Goal: Task Accomplishment & Management: Use online tool/utility

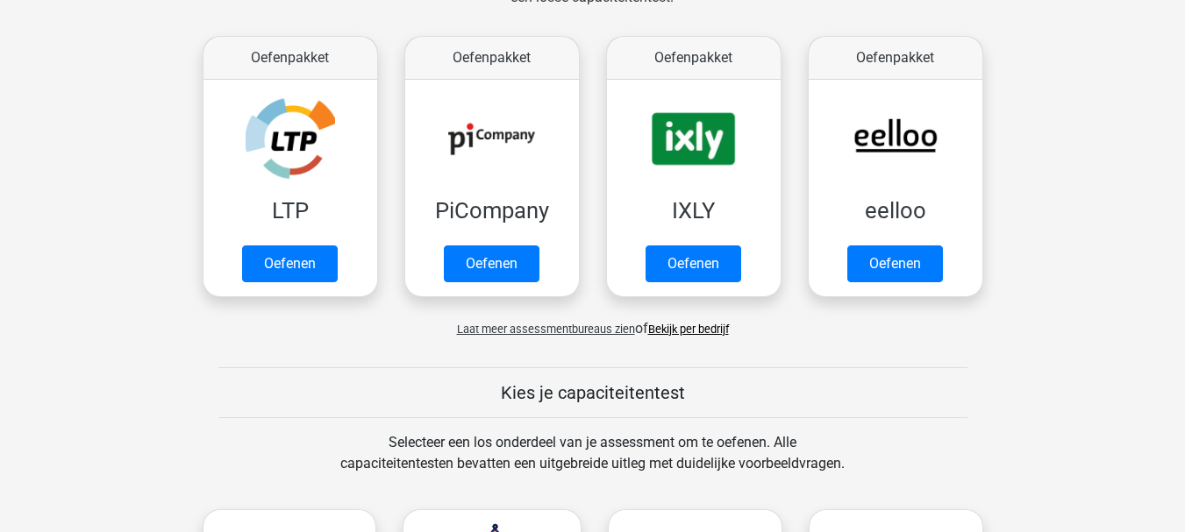
scroll to position [316, 0]
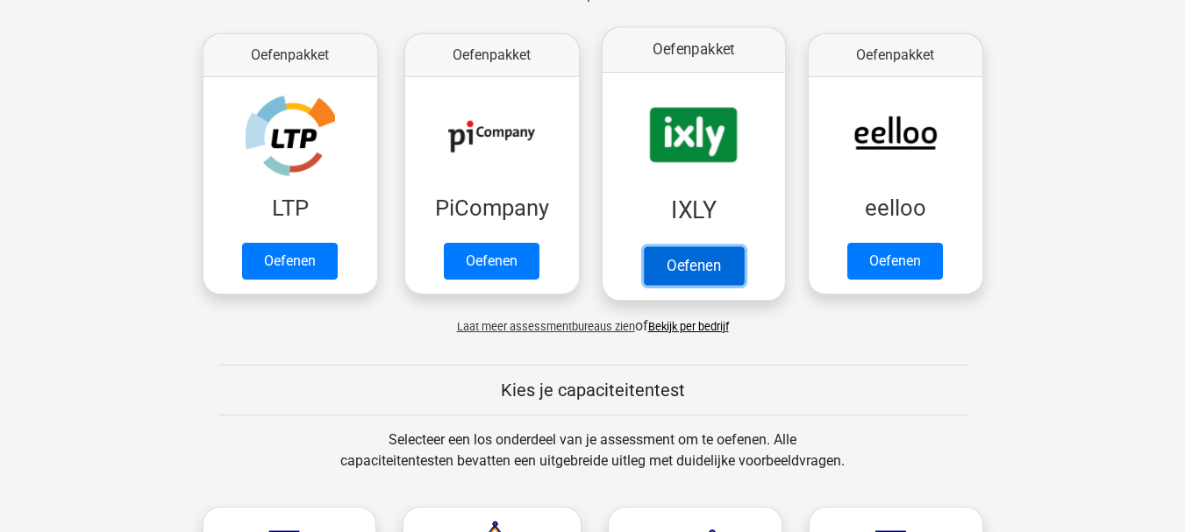
click at [676, 246] on link "Oefenen" at bounding box center [693, 265] width 100 height 39
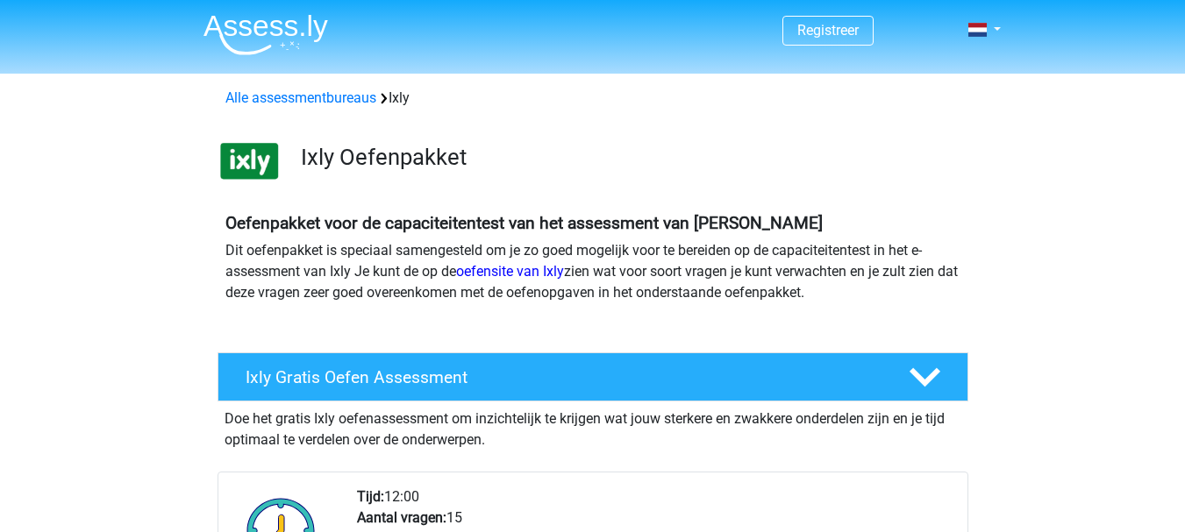
click at [480, 242] on p "Dit oefenpakket is speciaal samengesteld om je zo goed mogelijk voor te bereide…" at bounding box center [592, 271] width 735 height 63
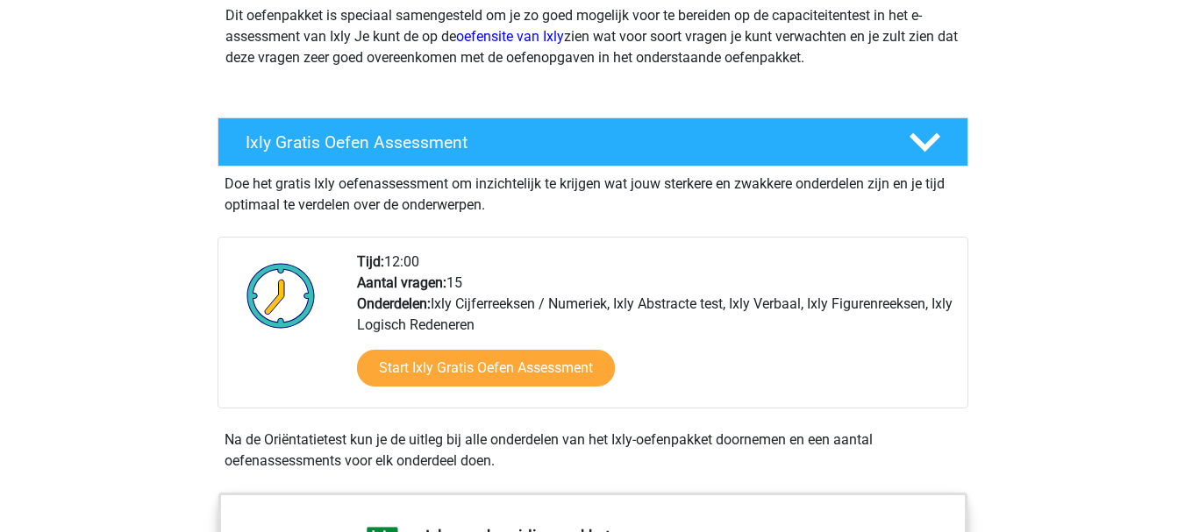
scroll to position [351, 0]
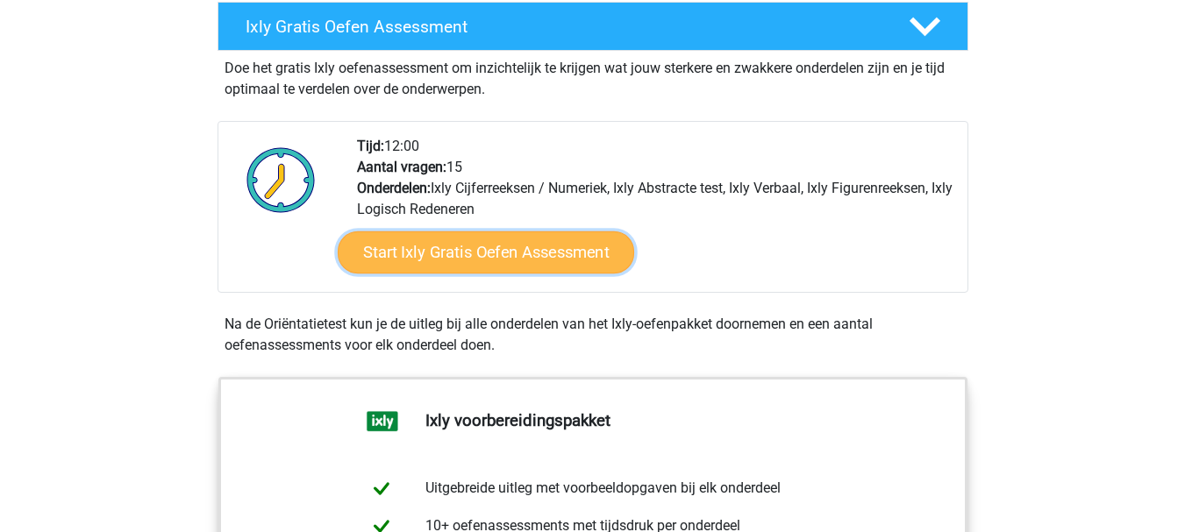
click at [477, 256] on link "Start Ixly Gratis Oefen Assessment" at bounding box center [485, 252] width 296 height 42
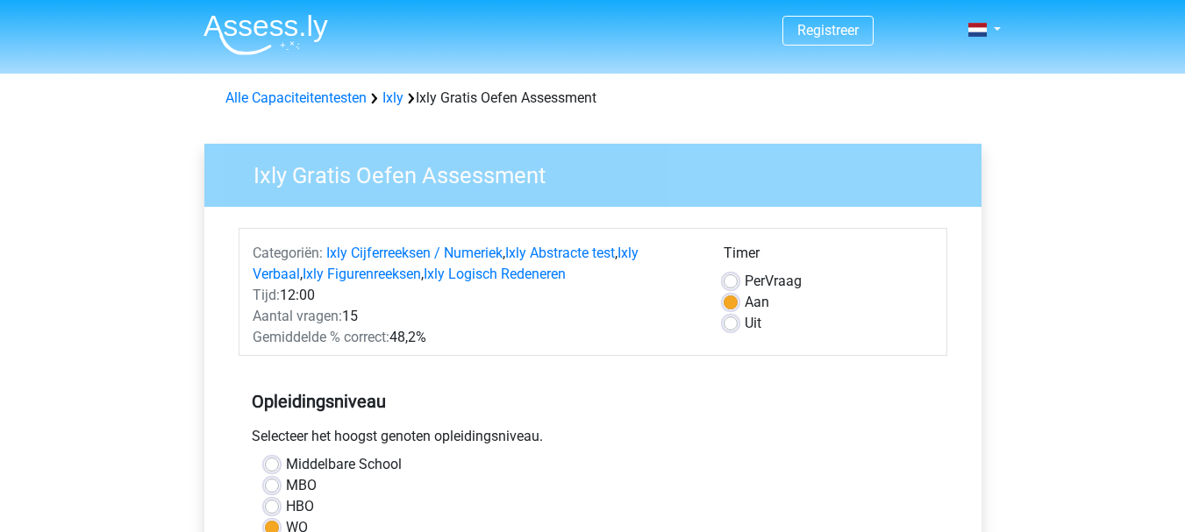
click at [215, 267] on div "Ixly Gratis Oefen Assessment Categoriën: Ixly Cijferreeksen / Numeriek , Ixly A…" at bounding box center [592, 505] width 777 height 723
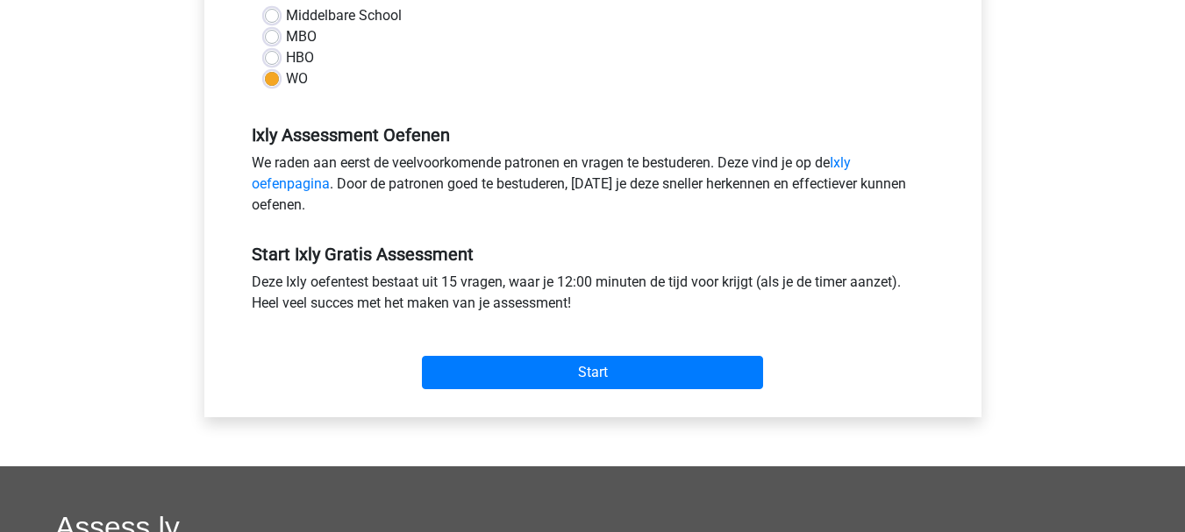
scroll to position [456, 0]
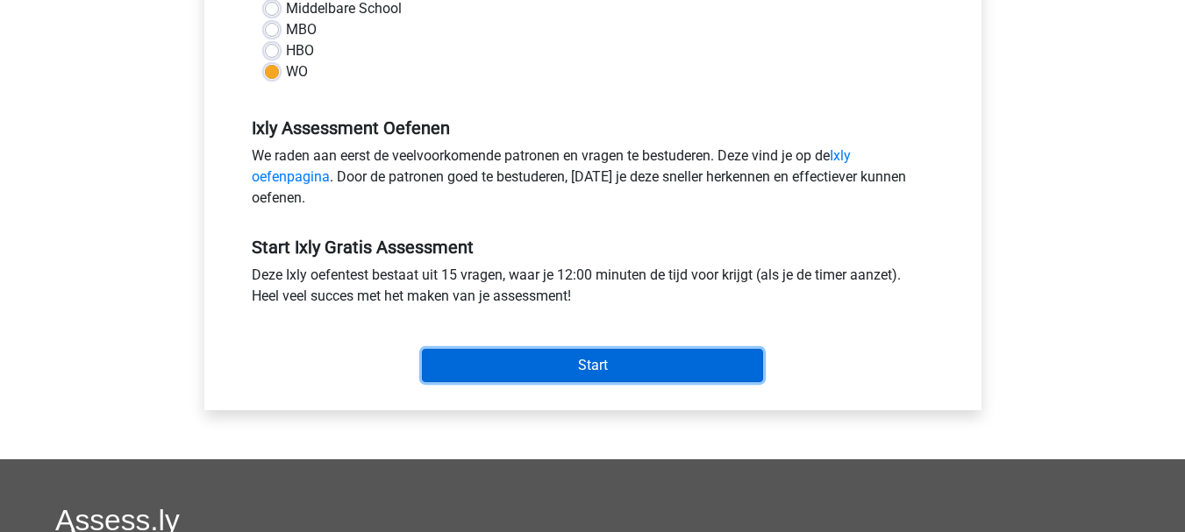
click at [503, 360] on input "Start" at bounding box center [592, 365] width 341 height 33
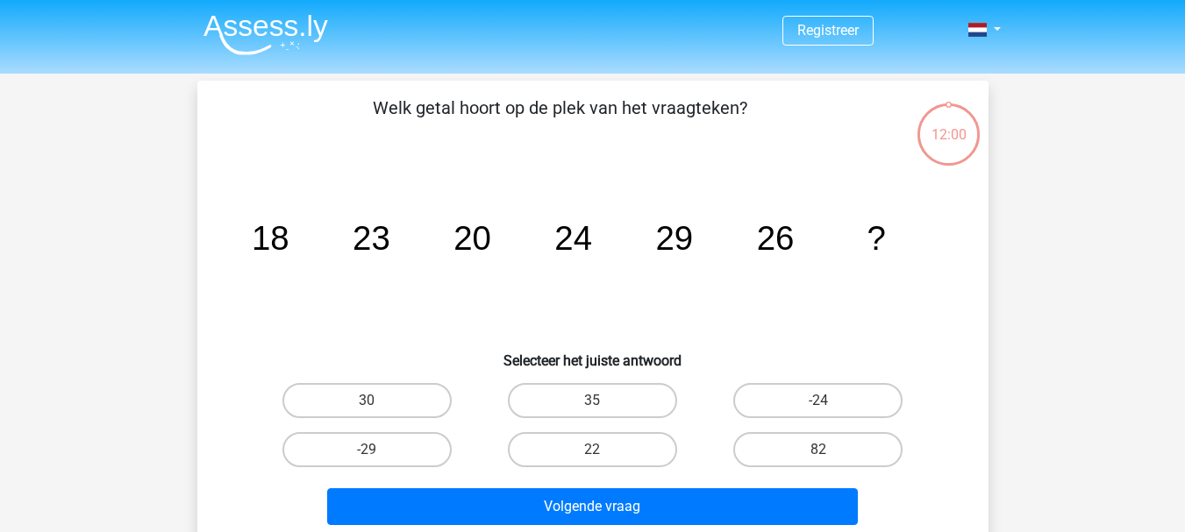
click at [124, 297] on div "Registreer" at bounding box center [592, 525] width 1185 height 1051
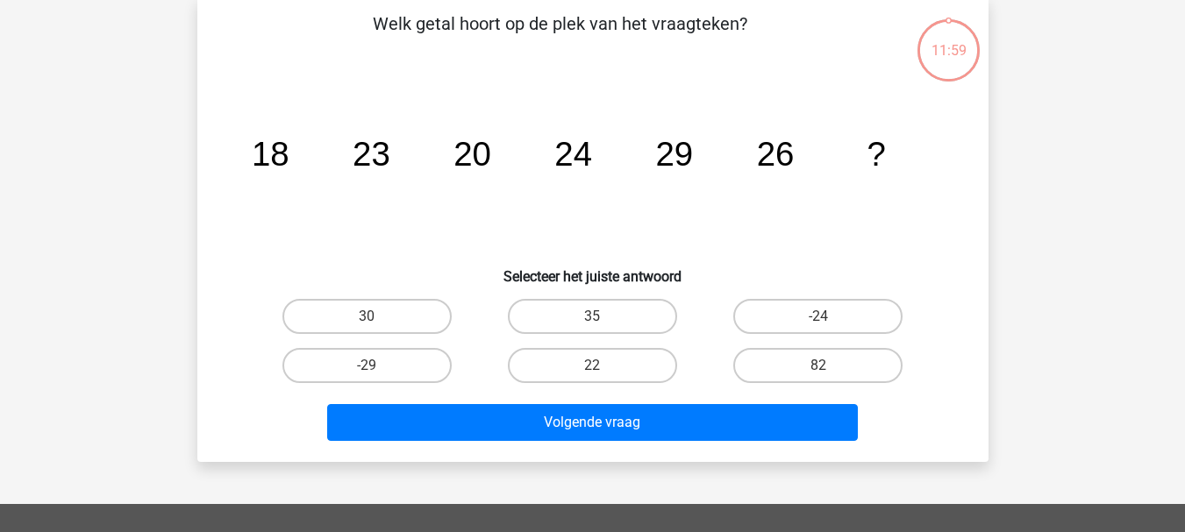
scroll to position [105, 0]
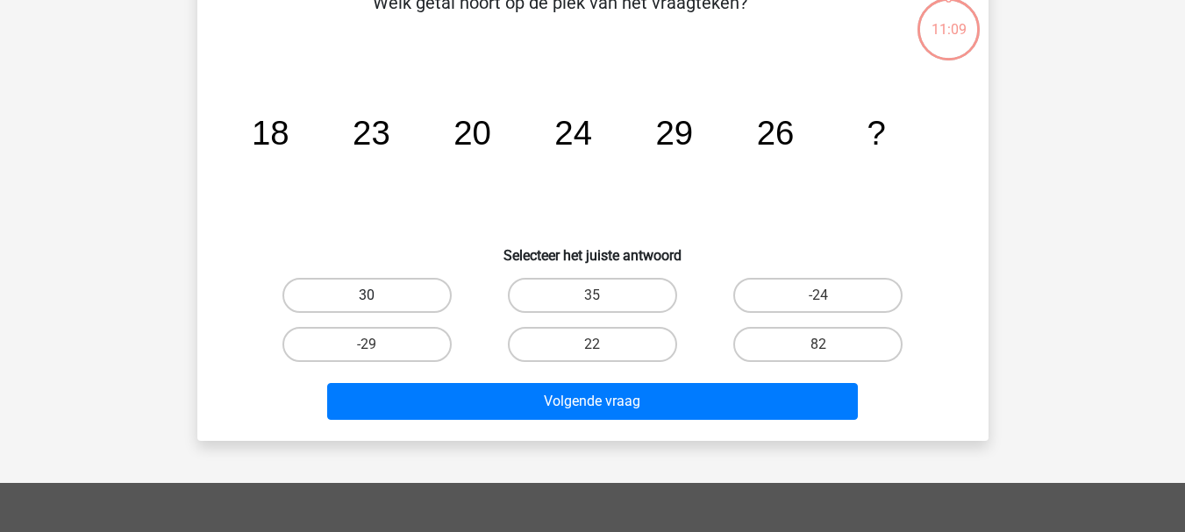
click at [445, 303] on label "30" at bounding box center [366, 295] width 169 height 35
click at [378, 303] on input "30" at bounding box center [372, 300] width 11 height 11
radio input "true"
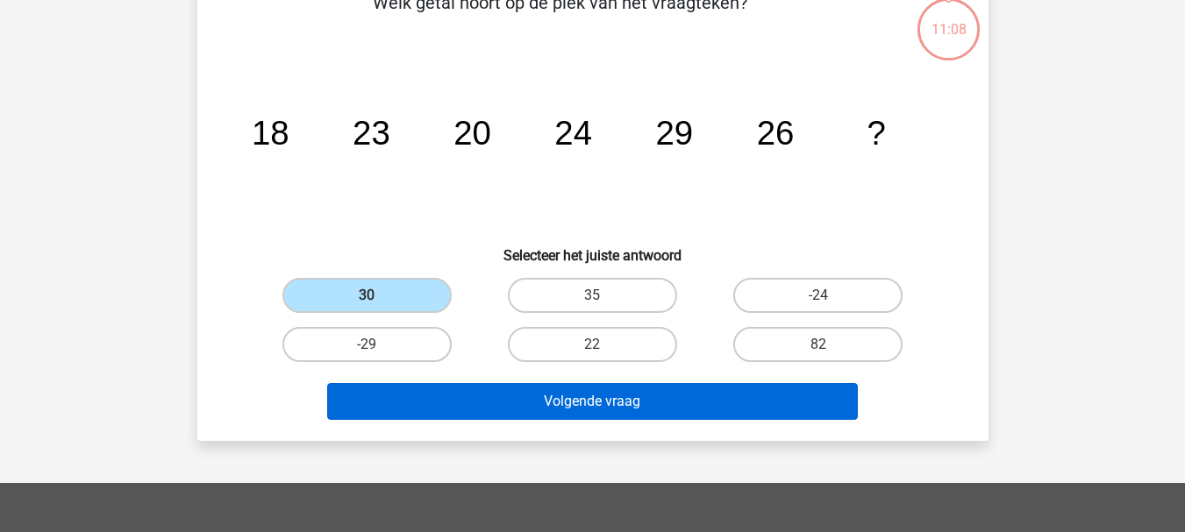
click at [538, 418] on div "Volgende vraag" at bounding box center [592, 405] width 677 height 44
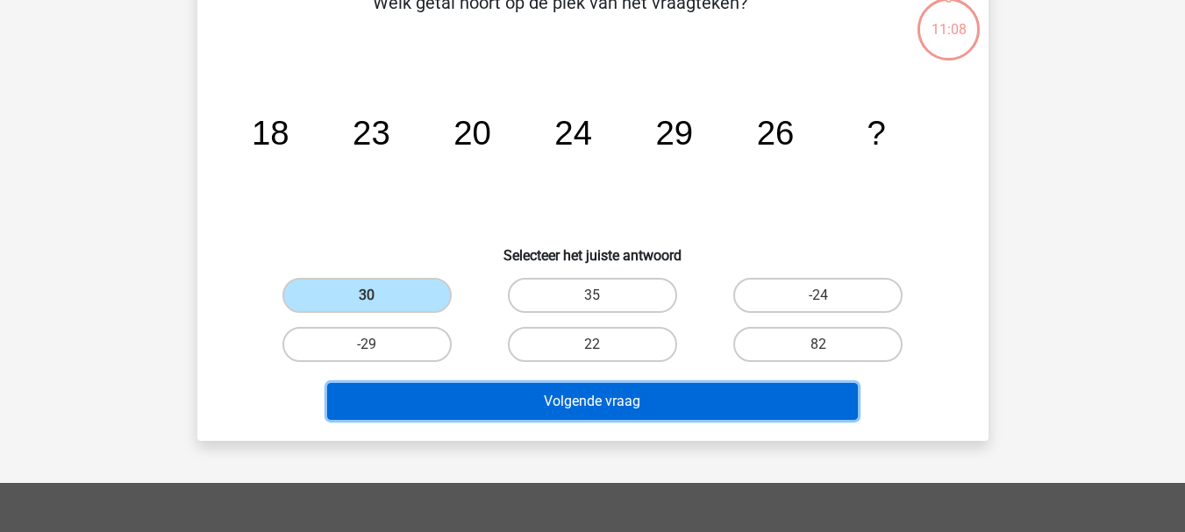
click at [539, 402] on button "Volgende vraag" at bounding box center [592, 401] width 530 height 37
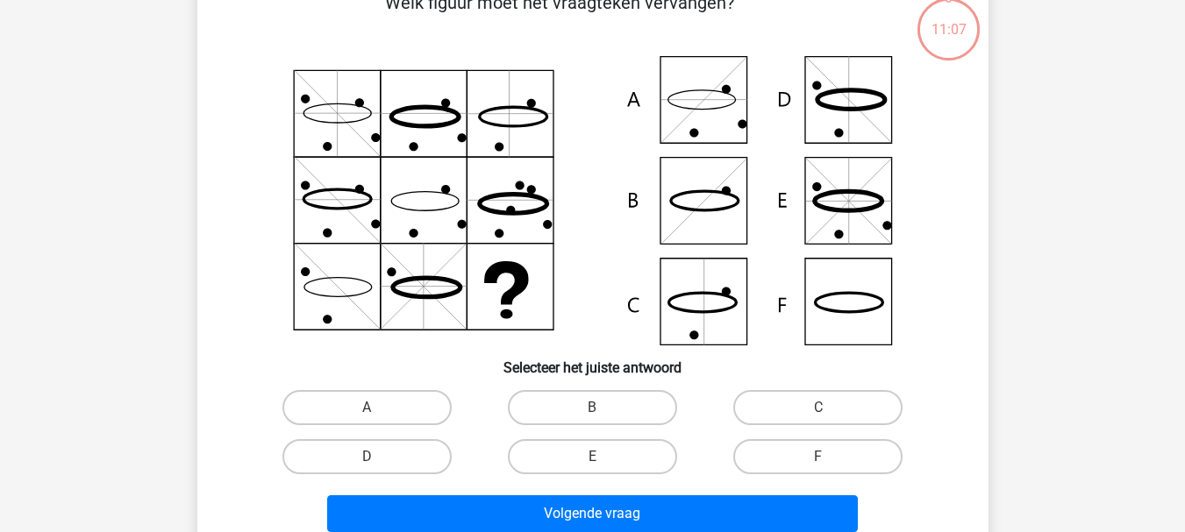
scroll to position [81, 0]
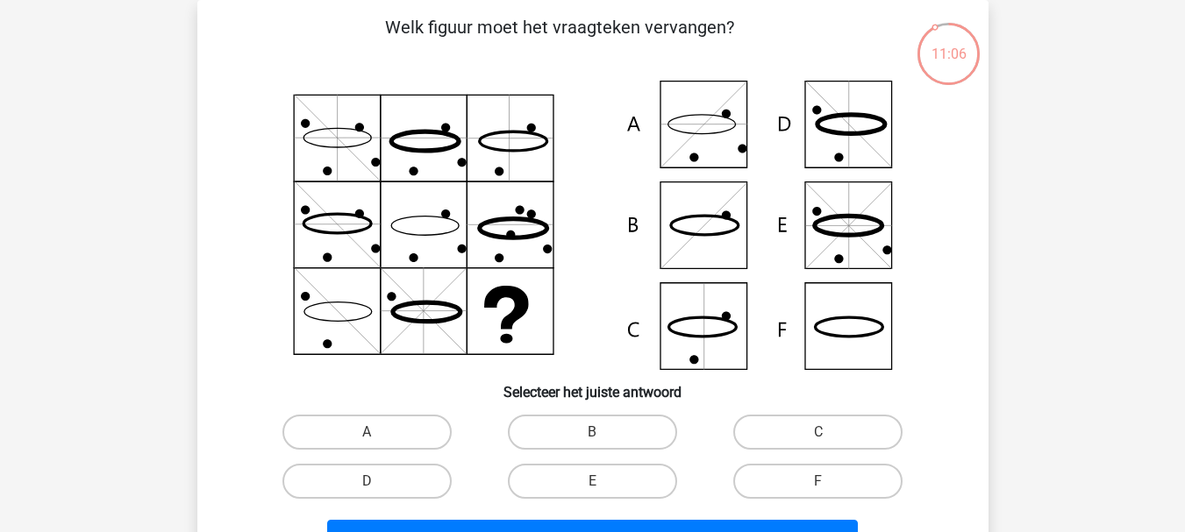
click at [994, 220] on div "11:06 Vraag 2 van de 15 Categorie: Ixly gratis assessment Welk figuur moet het …" at bounding box center [592, 289] width 819 height 578
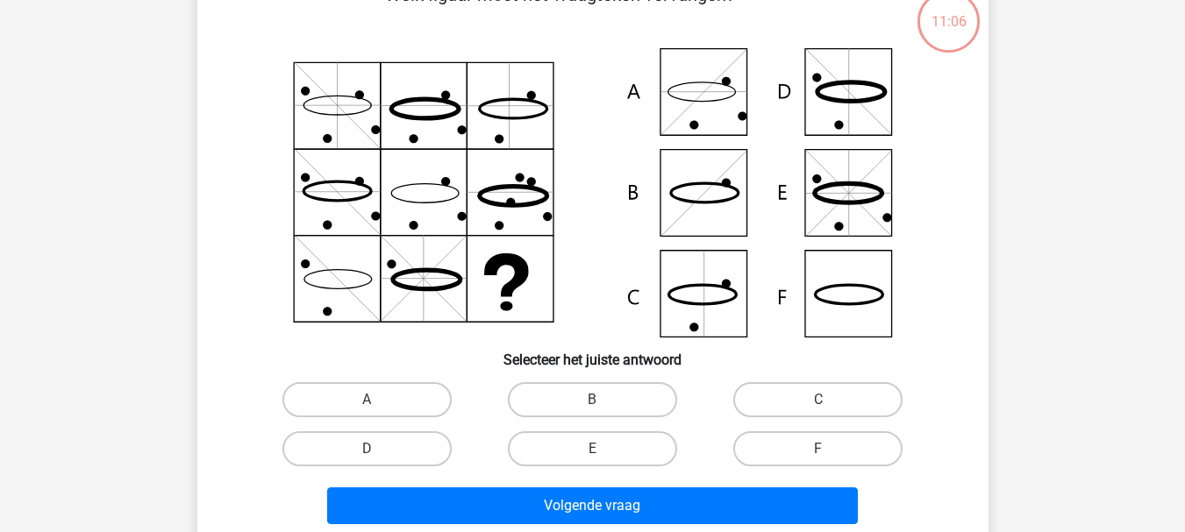
scroll to position [116, 0]
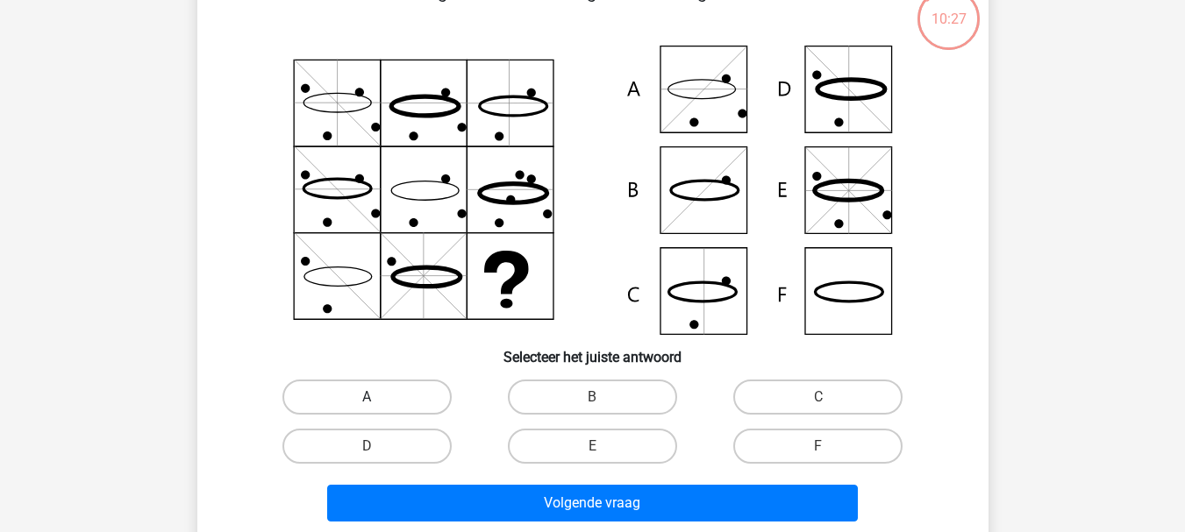
click at [386, 393] on label "A" at bounding box center [366, 397] width 169 height 35
click at [378, 397] on input "A" at bounding box center [372, 402] width 11 height 11
radio input "true"
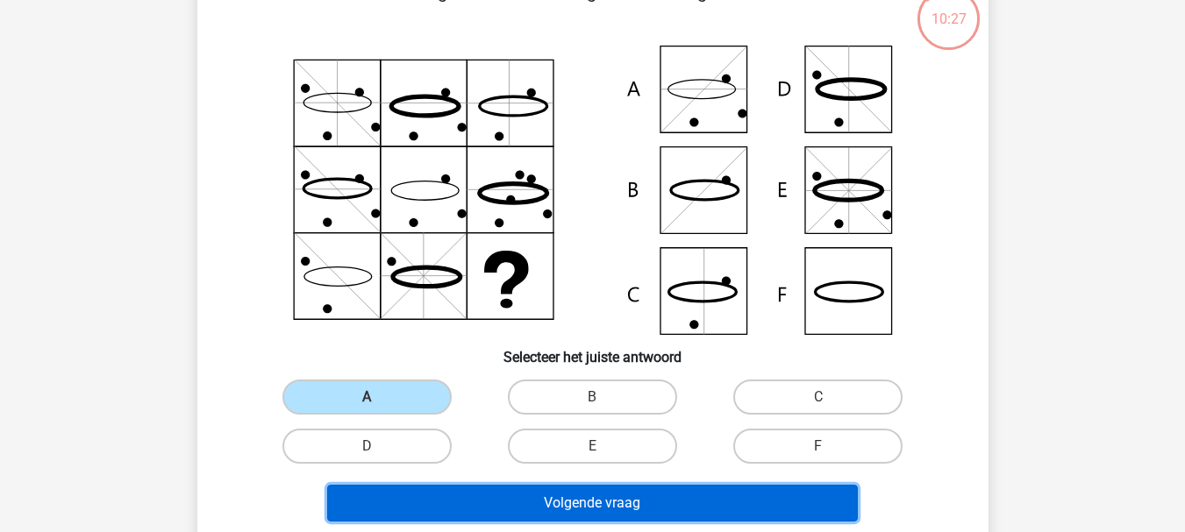
click at [516, 502] on button "Volgende vraag" at bounding box center [592, 503] width 530 height 37
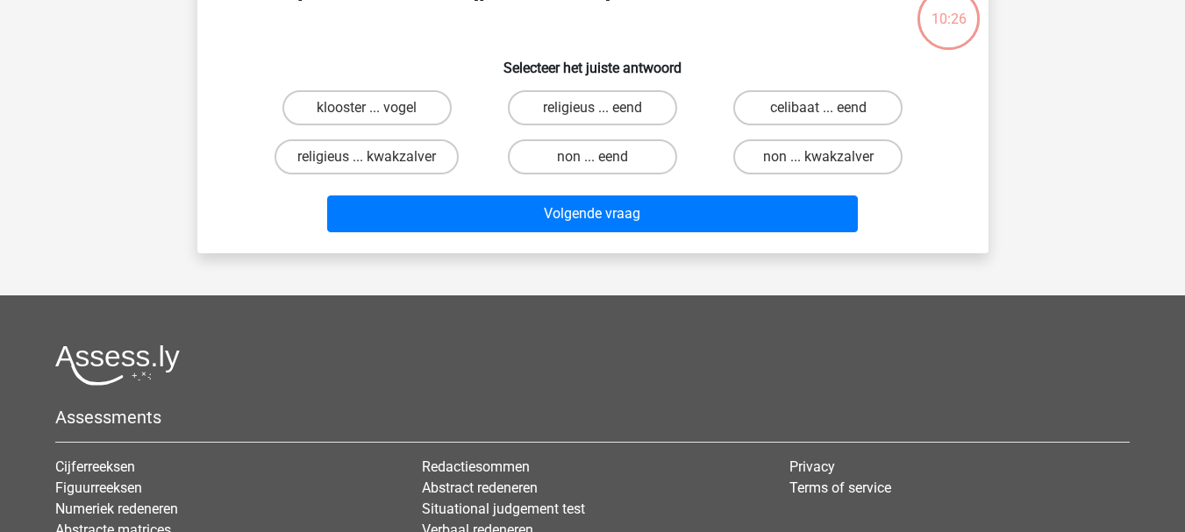
scroll to position [81, 0]
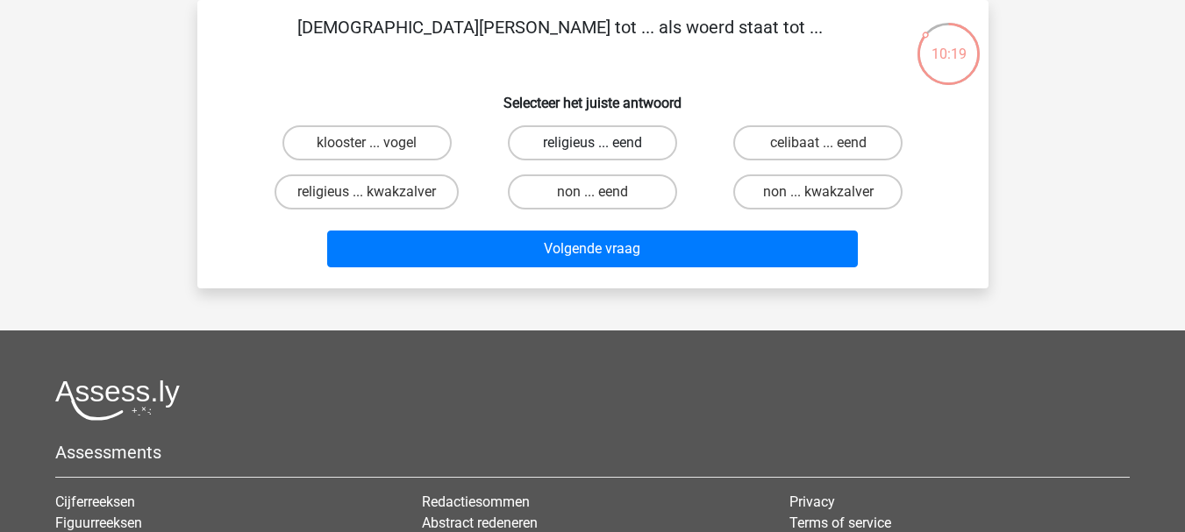
click at [595, 135] on label "religieus ... eend" at bounding box center [592, 142] width 169 height 35
click at [595, 143] on input "religieus ... eend" at bounding box center [597, 148] width 11 height 11
radio input "true"
click at [579, 189] on label "non ... eend" at bounding box center [592, 191] width 169 height 35
click at [592, 192] on input "non ... eend" at bounding box center [597, 197] width 11 height 11
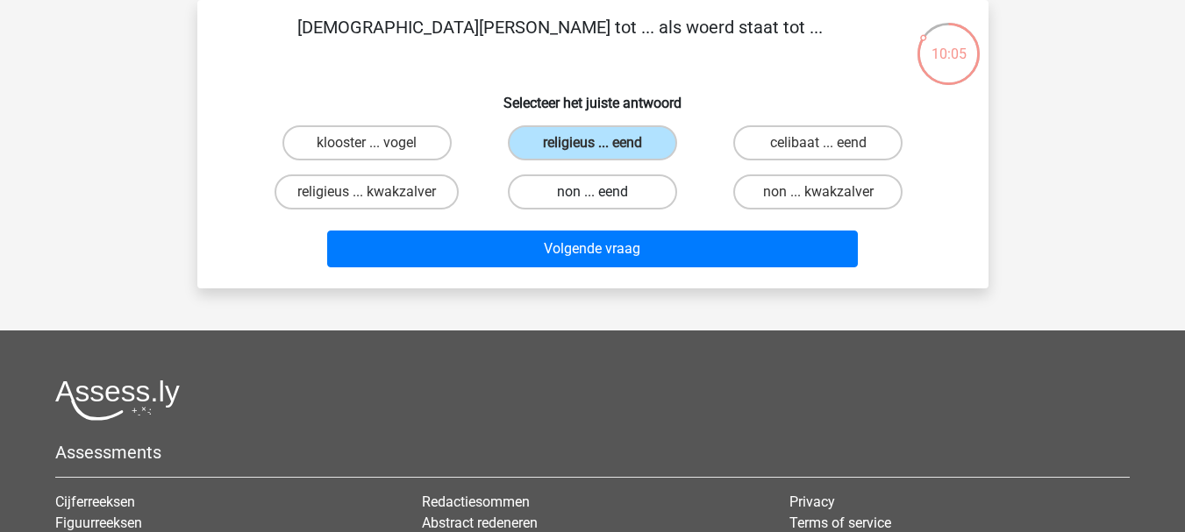
radio input "true"
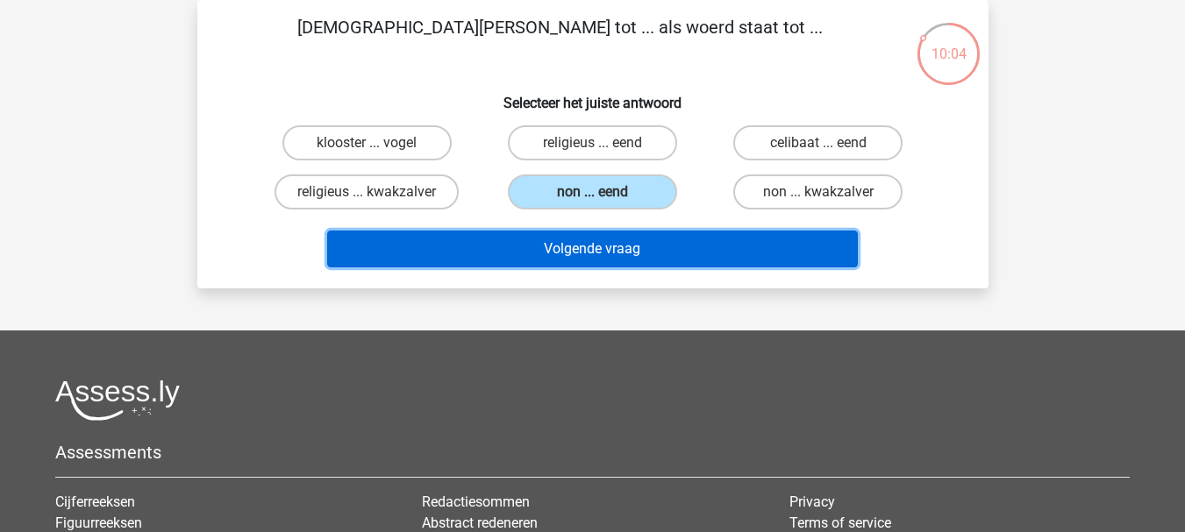
click at [583, 247] on button "Volgende vraag" at bounding box center [592, 249] width 530 height 37
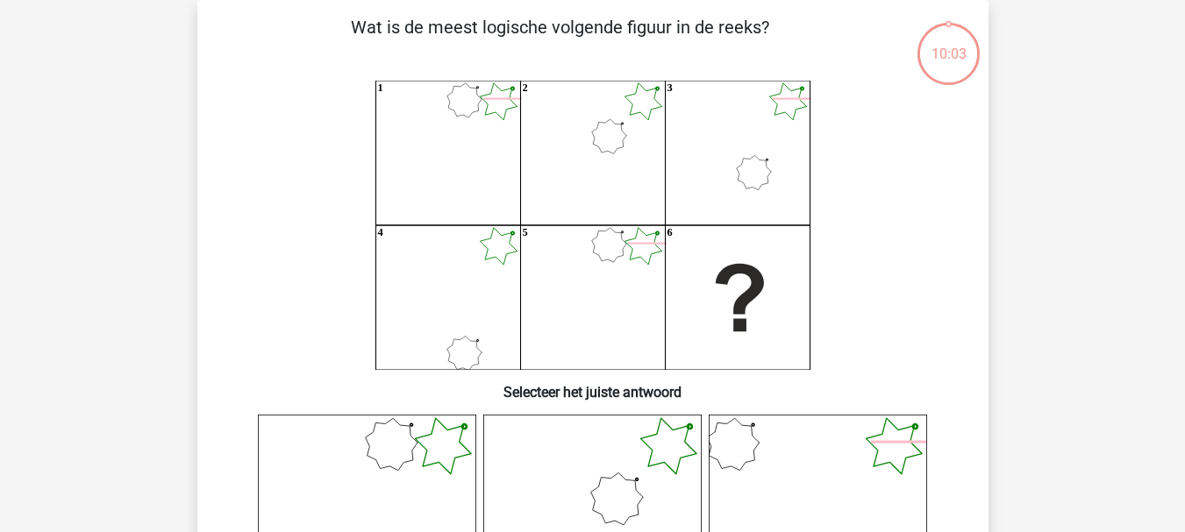
click at [856, 190] on icon "1 2 3 4 5 6" at bounding box center [592, 225] width 707 height 289
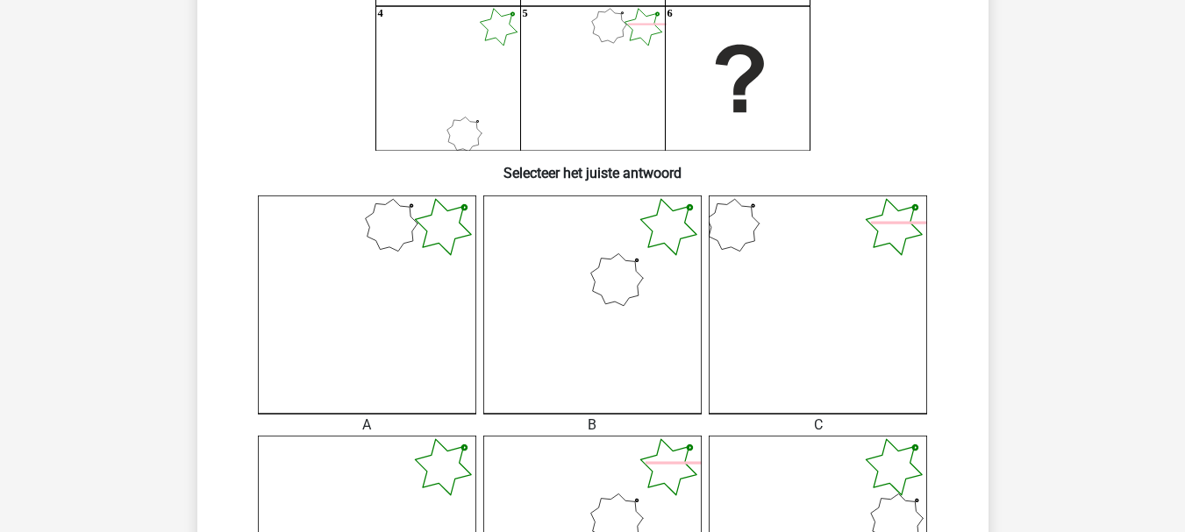
scroll to position [316, 0]
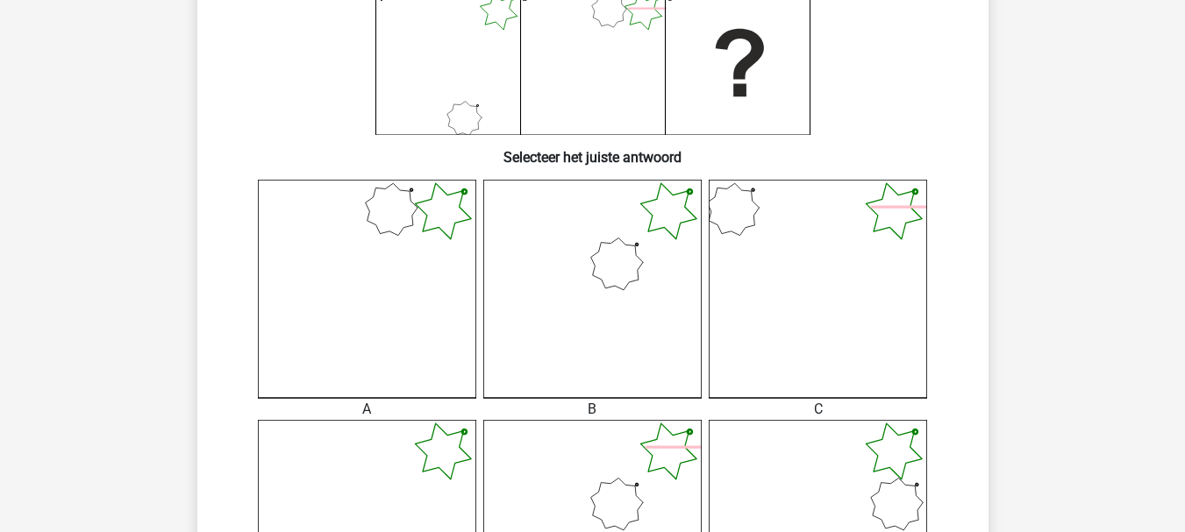
click at [636, 270] on icon at bounding box center [592, 289] width 218 height 218
click at [595, 374] on icon at bounding box center [592, 289] width 218 height 218
click at [1074, 282] on div "Registreer" at bounding box center [592, 516] width 1185 height 1664
click at [978, 271] on div "Wat is de meest logische volgende figuur in de reeks? 1 2 3 4 5 6 Selecteer het…" at bounding box center [592, 304] width 777 height 1050
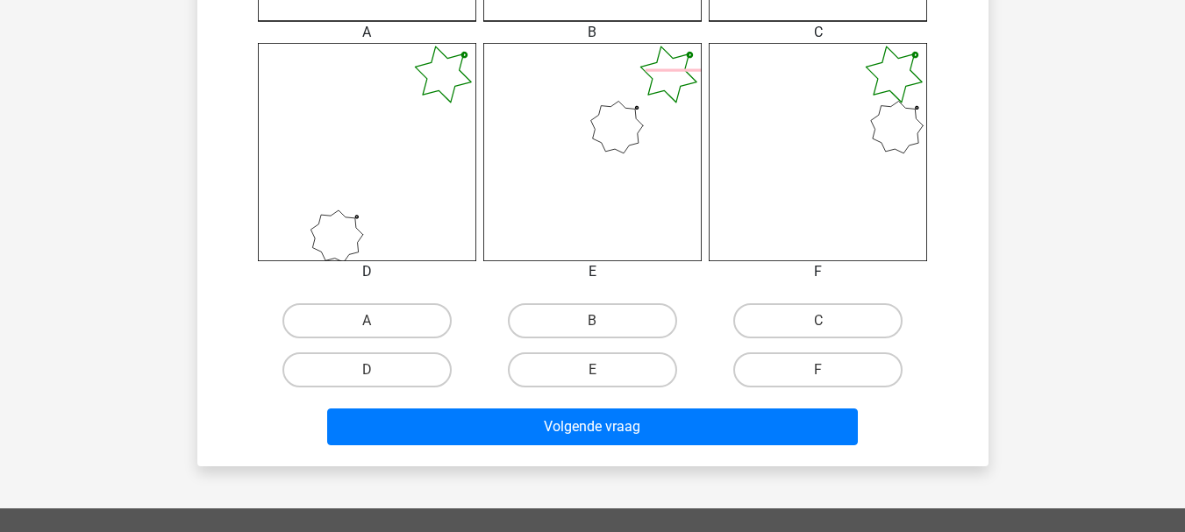
scroll to position [737, 0]
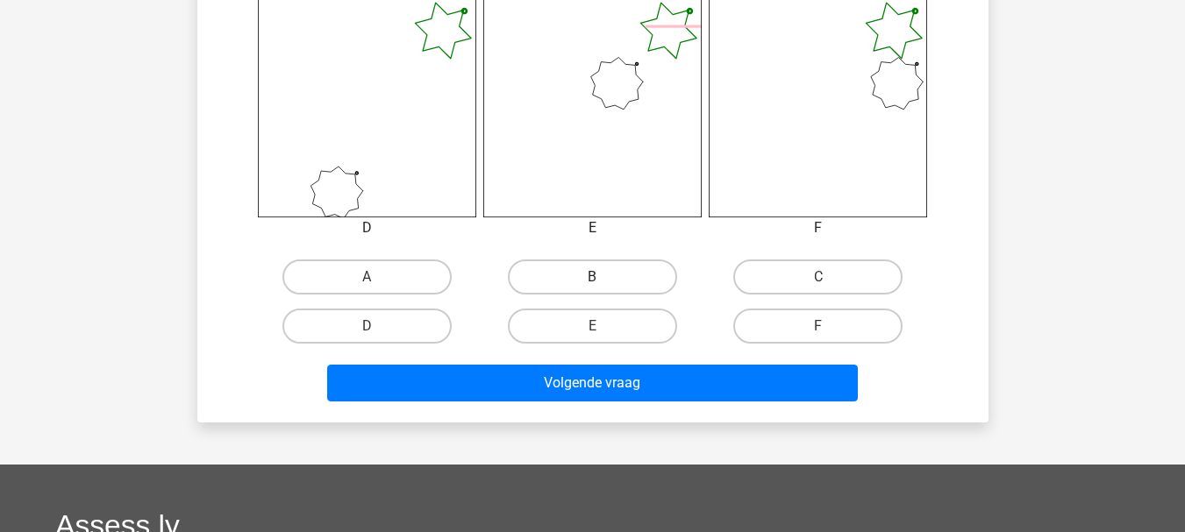
click at [544, 269] on label "B" at bounding box center [592, 277] width 169 height 35
click at [592, 277] on input "B" at bounding box center [597, 282] width 11 height 11
radio input "true"
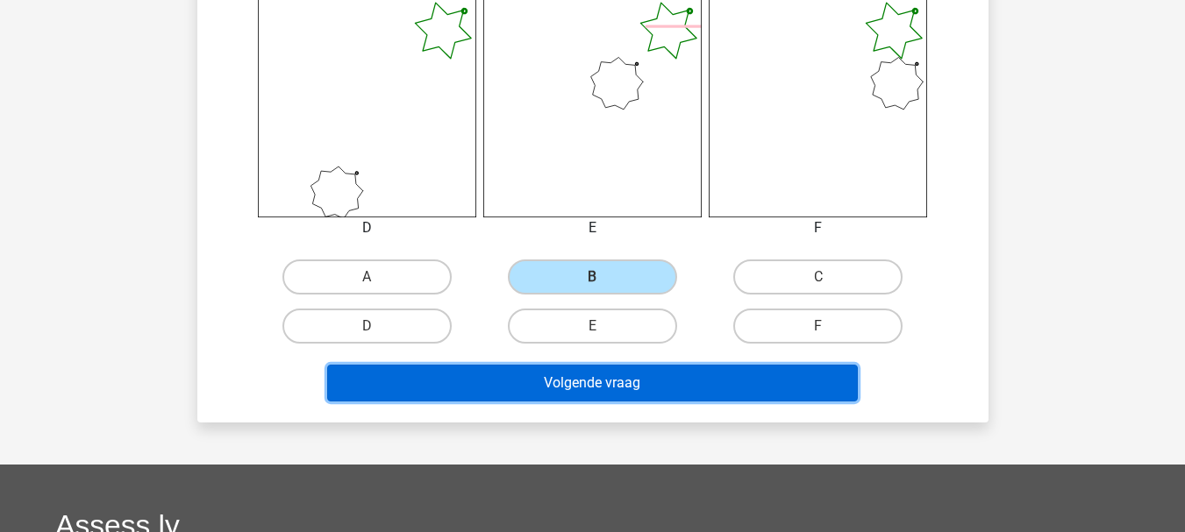
click at [558, 374] on button "Volgende vraag" at bounding box center [592, 383] width 530 height 37
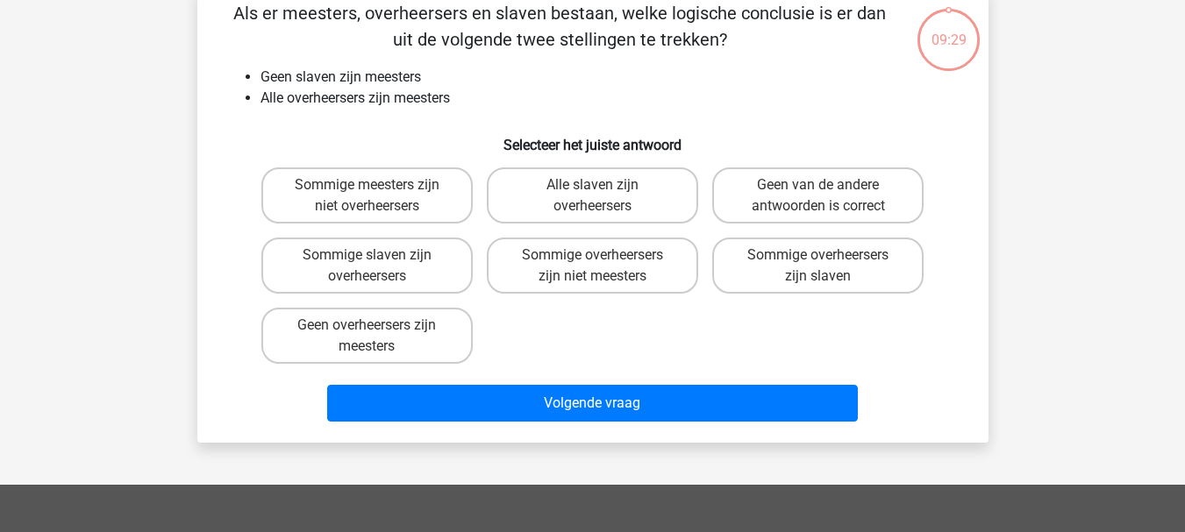
scroll to position [81, 0]
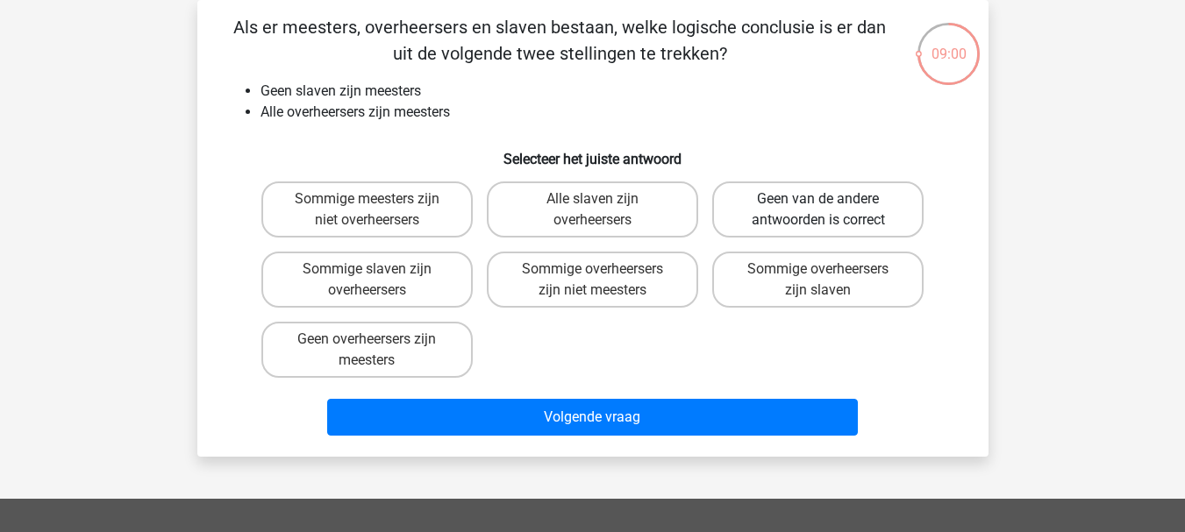
click at [787, 201] on label "Geen van de andere antwoorden is correct" at bounding box center [817, 210] width 211 height 56
click at [818, 201] on input "Geen van de andere antwoorden is correct" at bounding box center [823, 204] width 11 height 11
radio input "true"
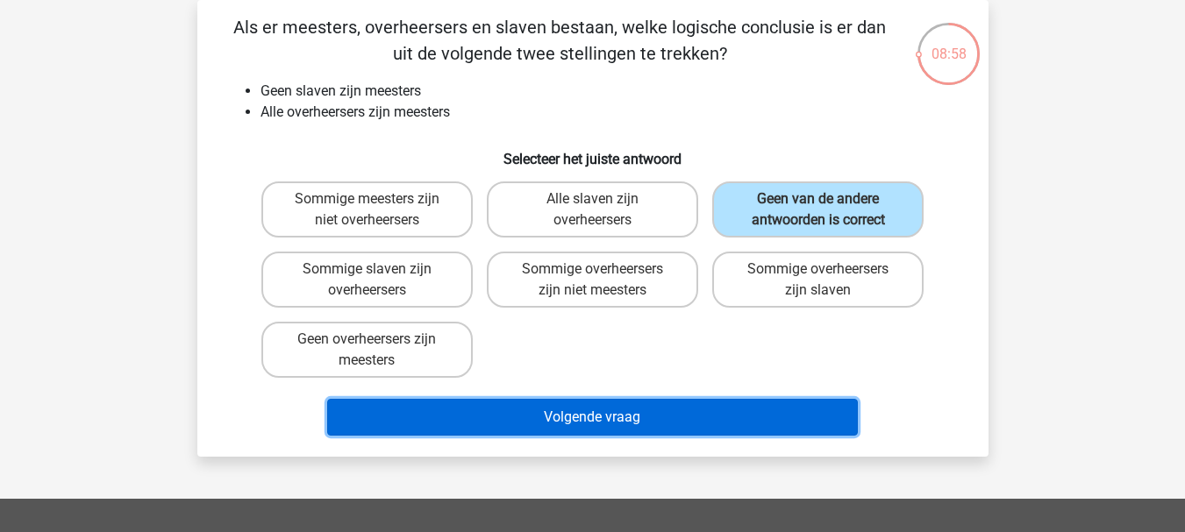
click at [648, 405] on button "Volgende vraag" at bounding box center [592, 417] width 530 height 37
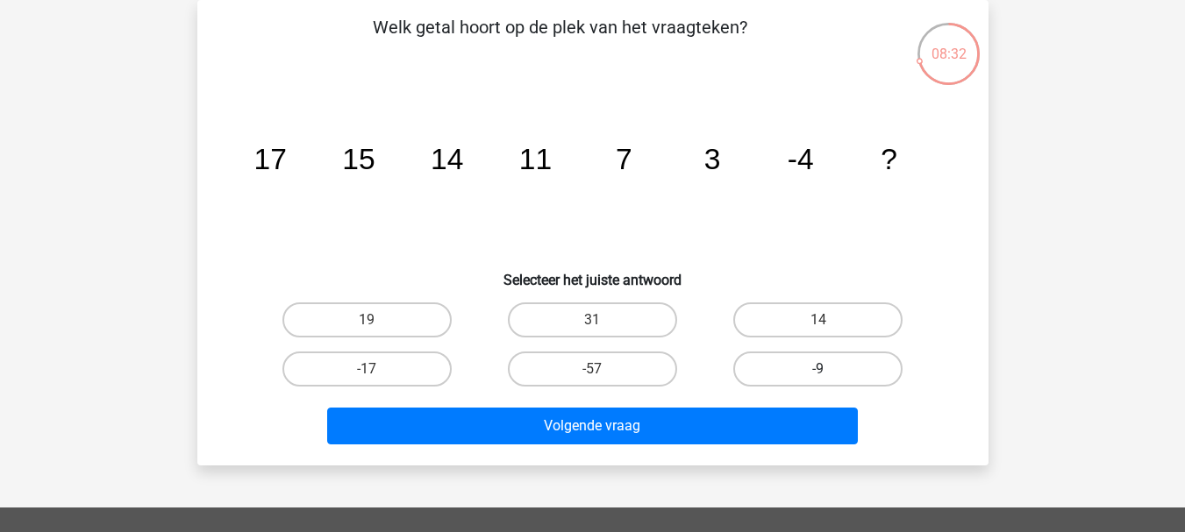
click at [784, 365] on label "-9" at bounding box center [817, 369] width 169 height 35
click at [818, 369] on input "-9" at bounding box center [823, 374] width 11 height 11
radio input "true"
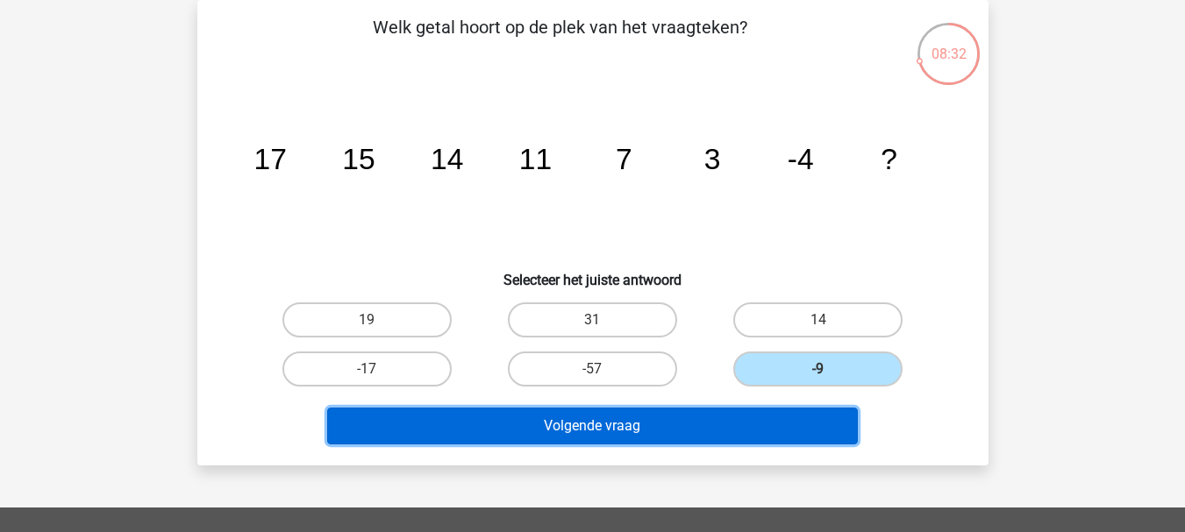
click at [671, 418] on button "Volgende vraag" at bounding box center [592, 426] width 530 height 37
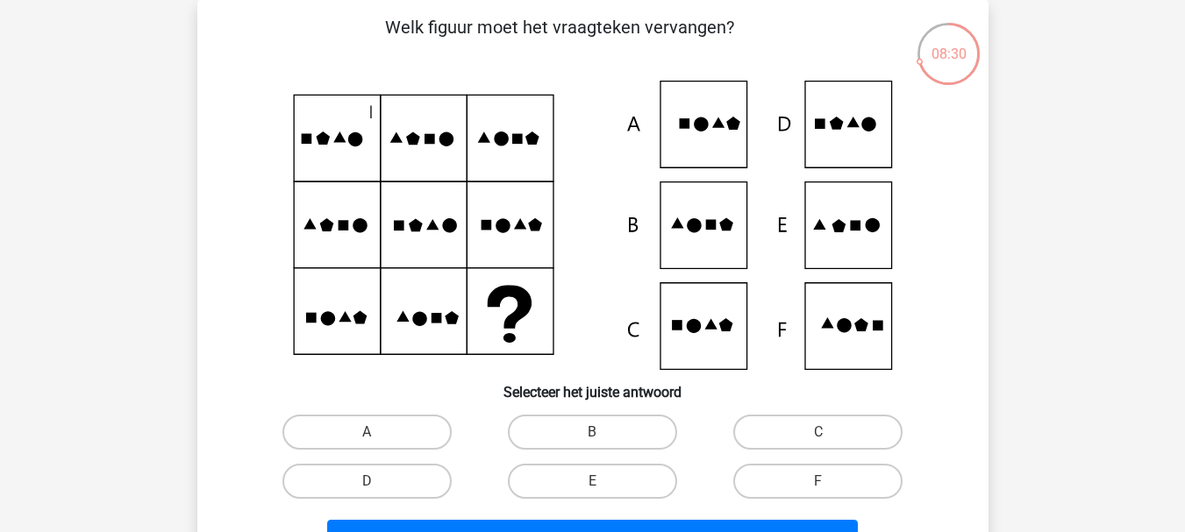
click at [936, 377] on h6 "Selecteer het juiste antwoord" at bounding box center [592, 385] width 735 height 31
click at [604, 426] on label "B" at bounding box center [592, 432] width 169 height 35
click at [603, 432] on input "B" at bounding box center [597, 437] width 11 height 11
radio input "true"
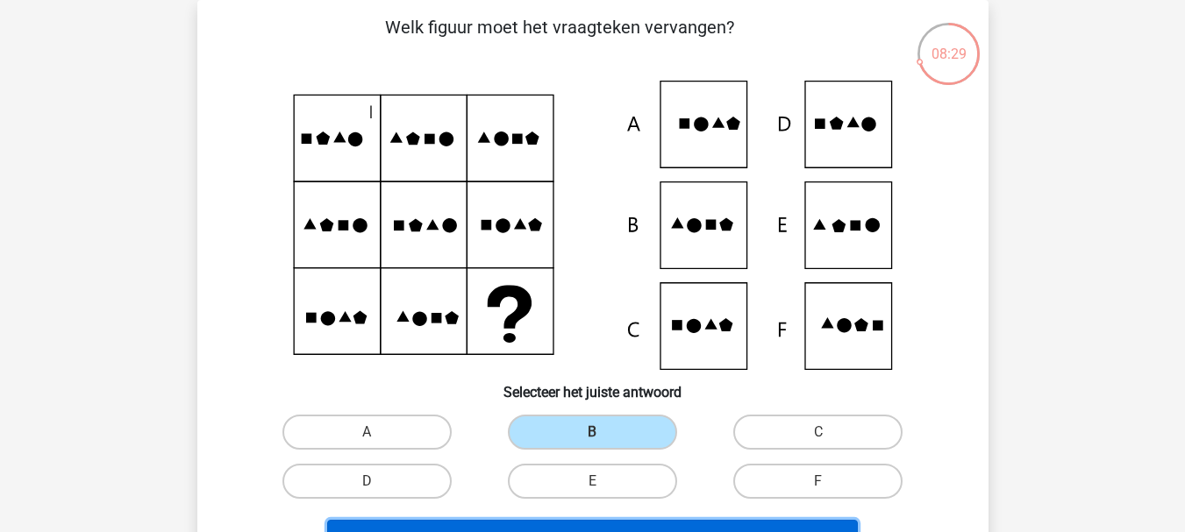
click at [582, 522] on button "Volgende vraag" at bounding box center [592, 538] width 530 height 37
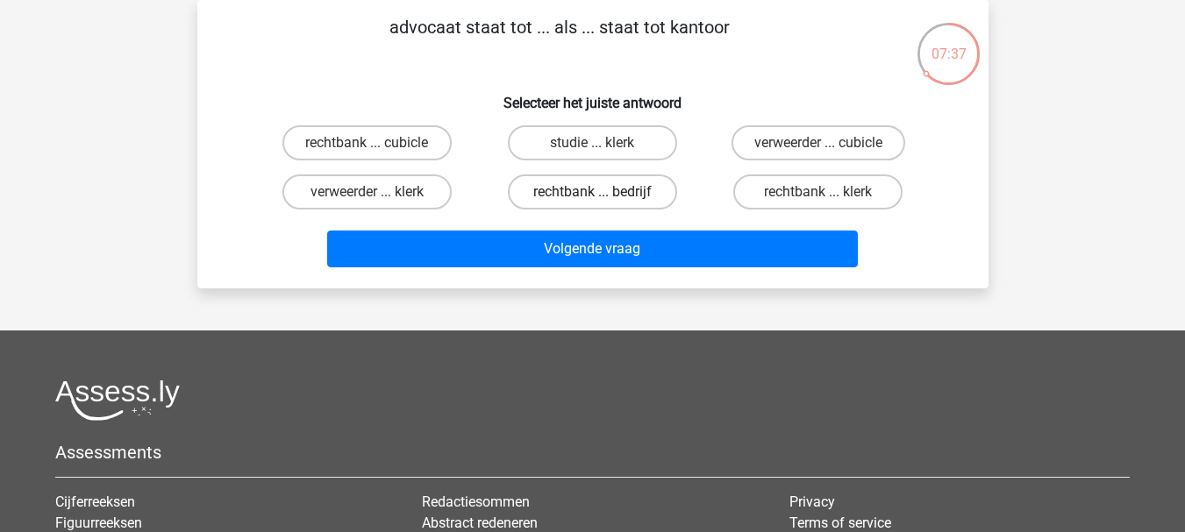
click at [539, 189] on label "rechtbank ... bedrijf" at bounding box center [592, 191] width 169 height 35
click at [592, 192] on input "rechtbank ... bedrijf" at bounding box center [597, 197] width 11 height 11
radio input "true"
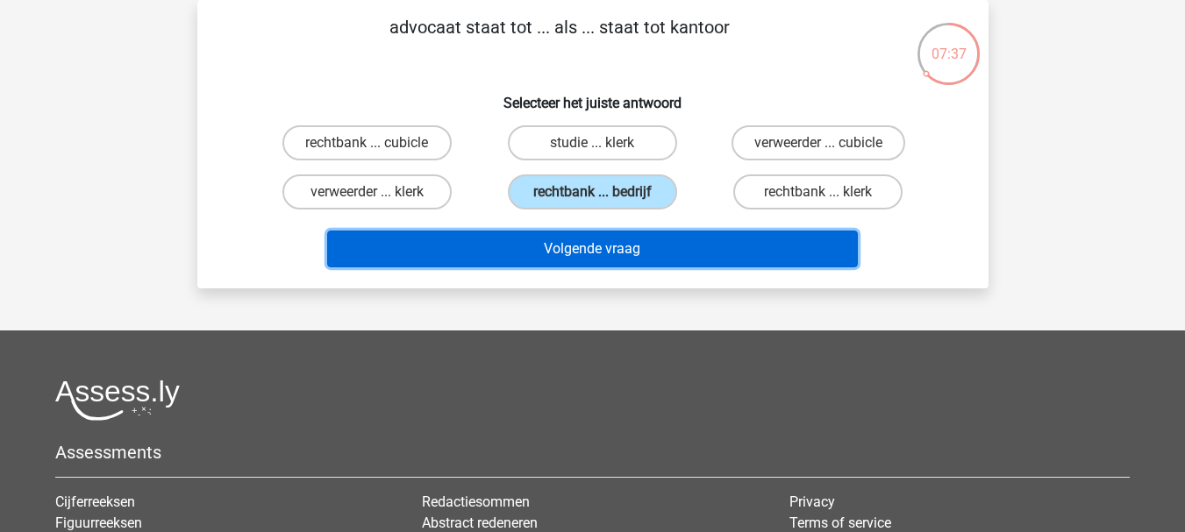
click at [543, 241] on button "Volgende vraag" at bounding box center [592, 249] width 530 height 37
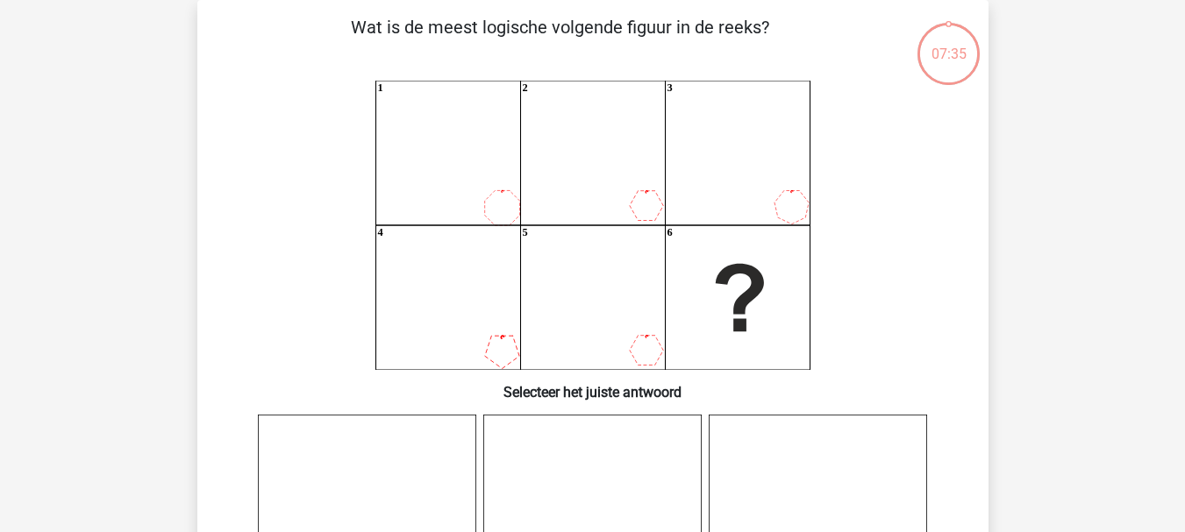
click at [332, 271] on icon "1 2 3 4 5 6" at bounding box center [592, 225] width 707 height 289
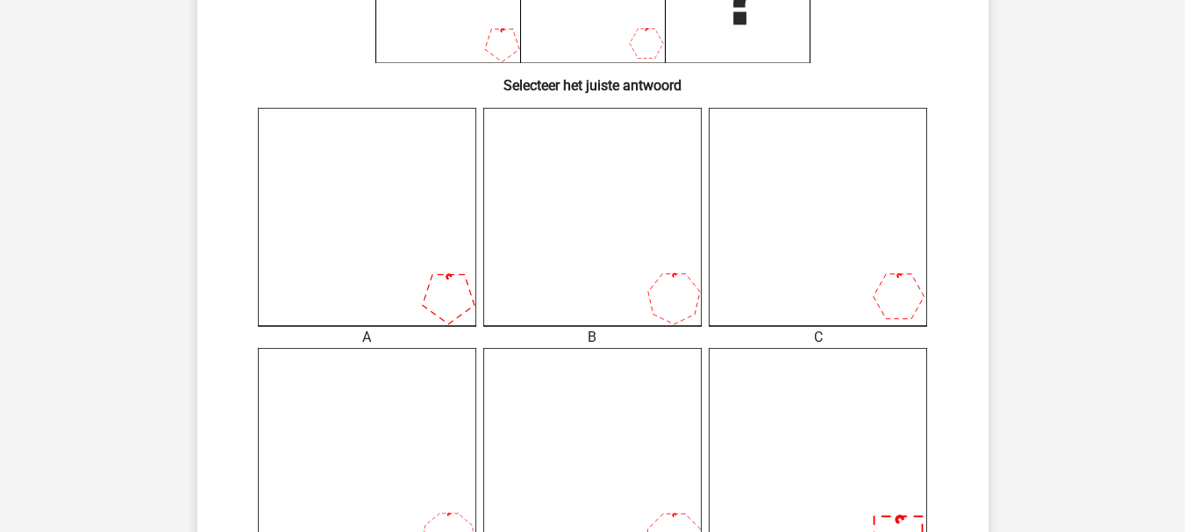
scroll to position [431, 0]
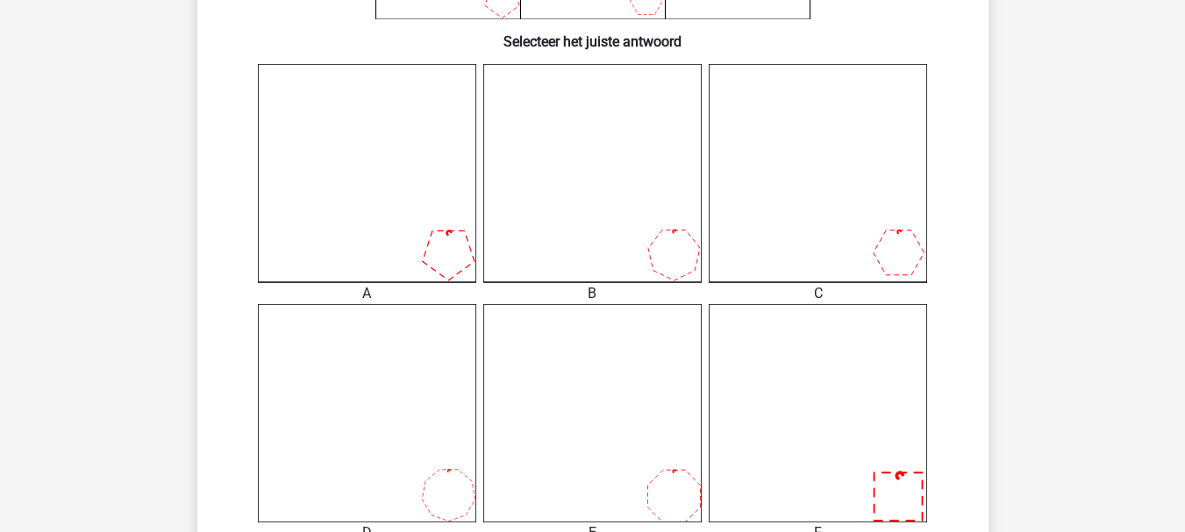
click at [1037, 354] on div "Registreer" at bounding box center [592, 401] width 1185 height 1664
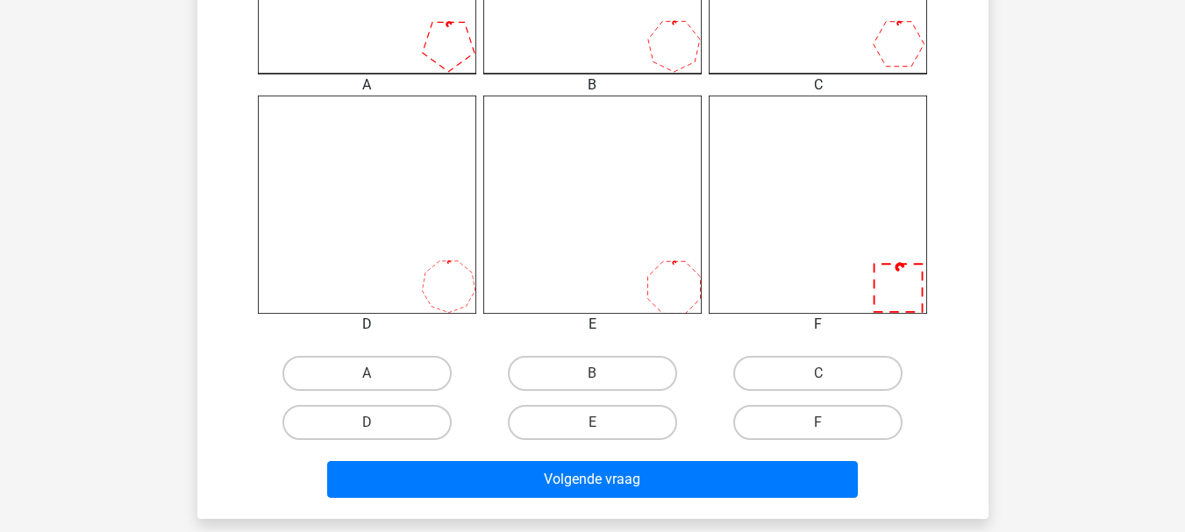
scroll to position [642, 0]
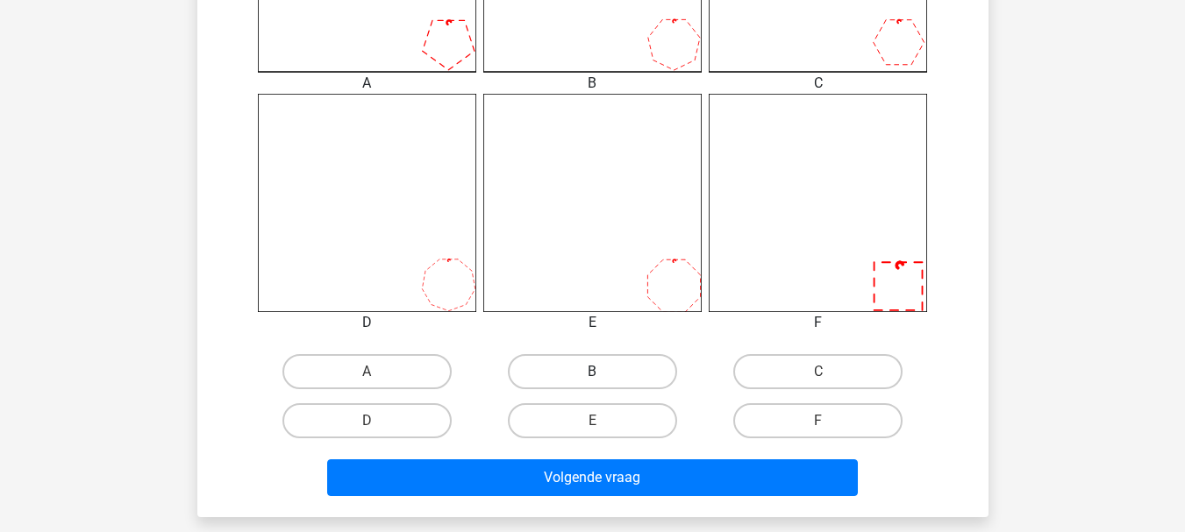
click at [576, 354] on label "B" at bounding box center [592, 371] width 169 height 35
click at [592, 372] on input "B" at bounding box center [597, 377] width 11 height 11
radio input "true"
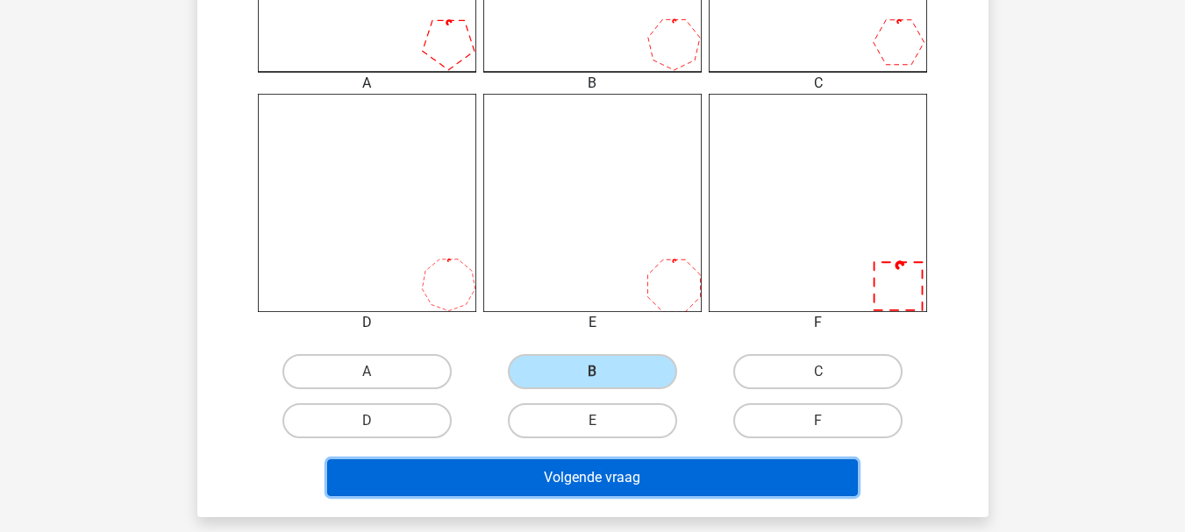
click at [572, 483] on button "Volgende vraag" at bounding box center [592, 477] width 530 height 37
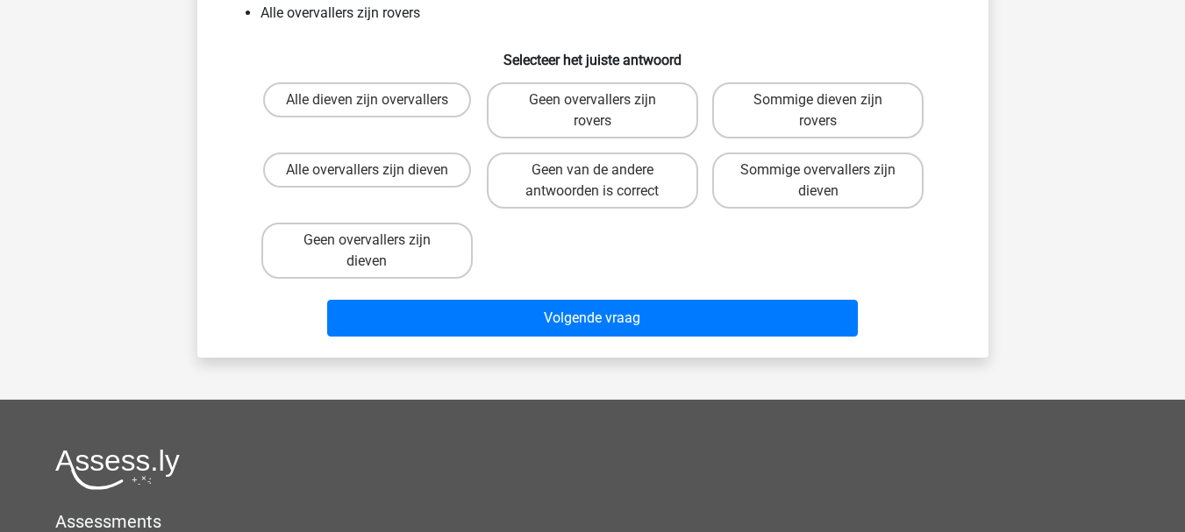
scroll to position [81, 0]
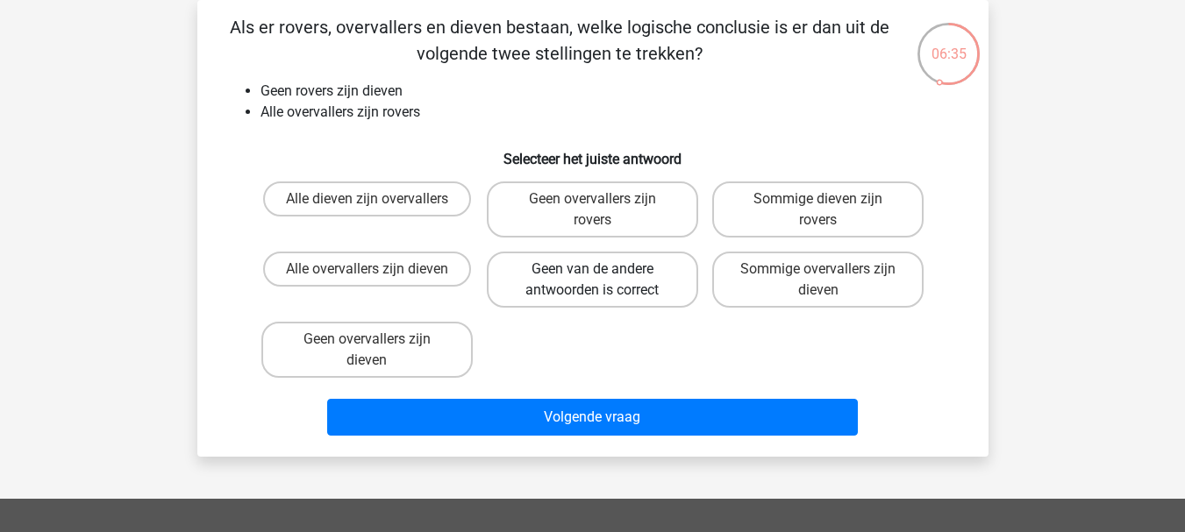
click at [620, 273] on label "Geen van de andere antwoorden is correct" at bounding box center [592, 280] width 211 height 56
click at [603, 273] on input "Geen van de andere antwoorden is correct" at bounding box center [597, 274] width 11 height 11
radio input "true"
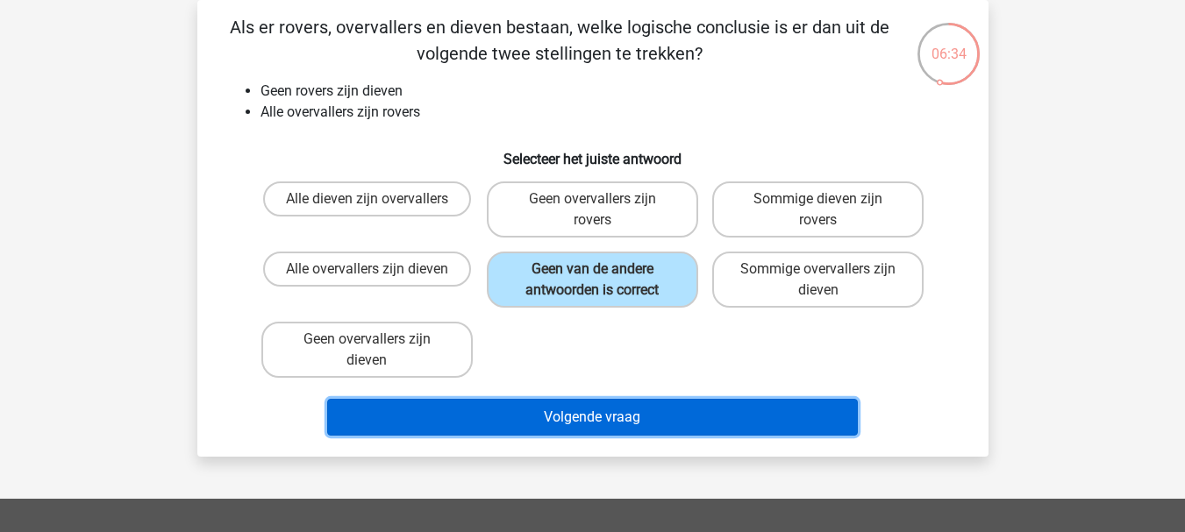
click at [574, 429] on button "Volgende vraag" at bounding box center [592, 417] width 530 height 37
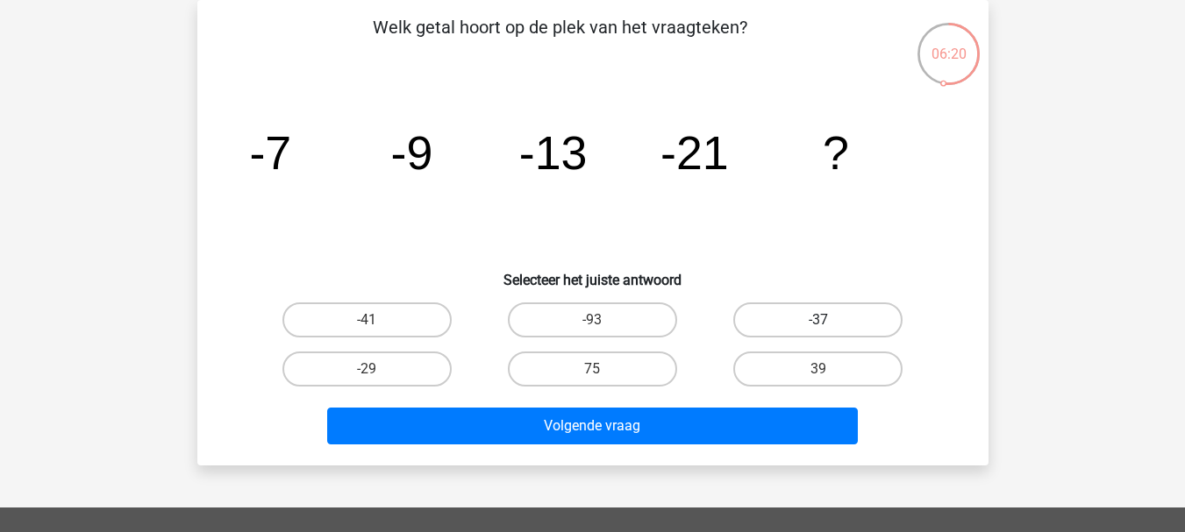
click at [800, 312] on label "-37" at bounding box center [817, 320] width 169 height 35
click at [818, 320] on input "-37" at bounding box center [823, 325] width 11 height 11
radio input "true"
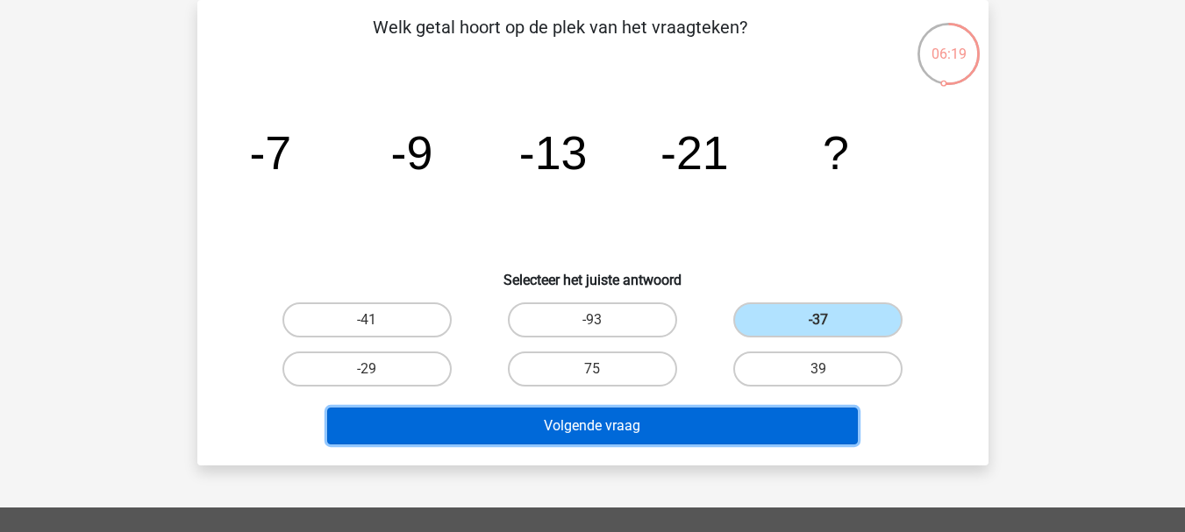
click at [668, 409] on button "Volgende vraag" at bounding box center [592, 426] width 530 height 37
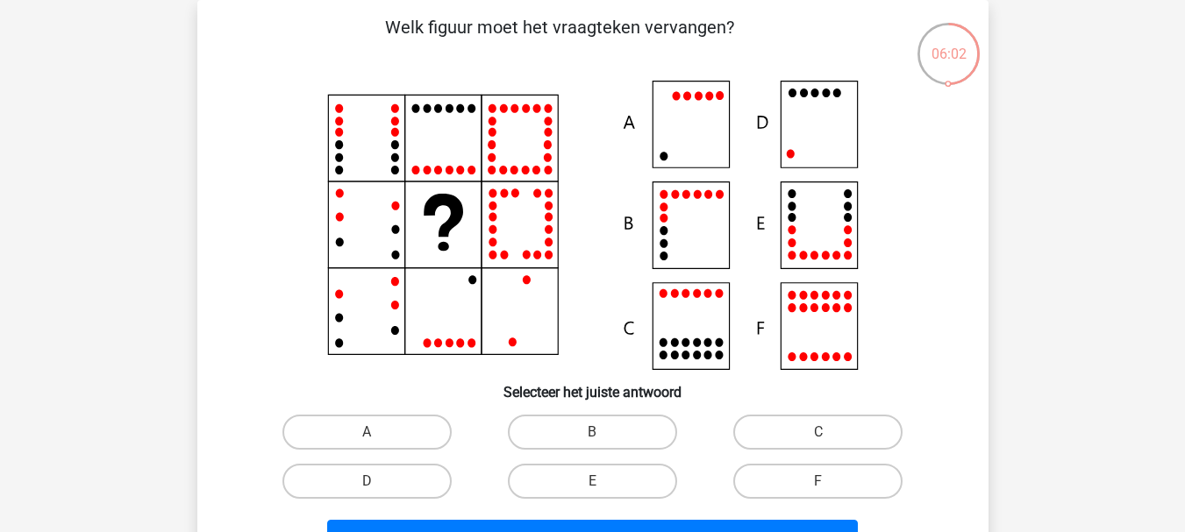
click at [803, 117] on icon at bounding box center [592, 225] width 707 height 289
click at [381, 468] on label "D" at bounding box center [366, 481] width 169 height 35
click at [378, 481] on input "D" at bounding box center [372, 486] width 11 height 11
radio input "true"
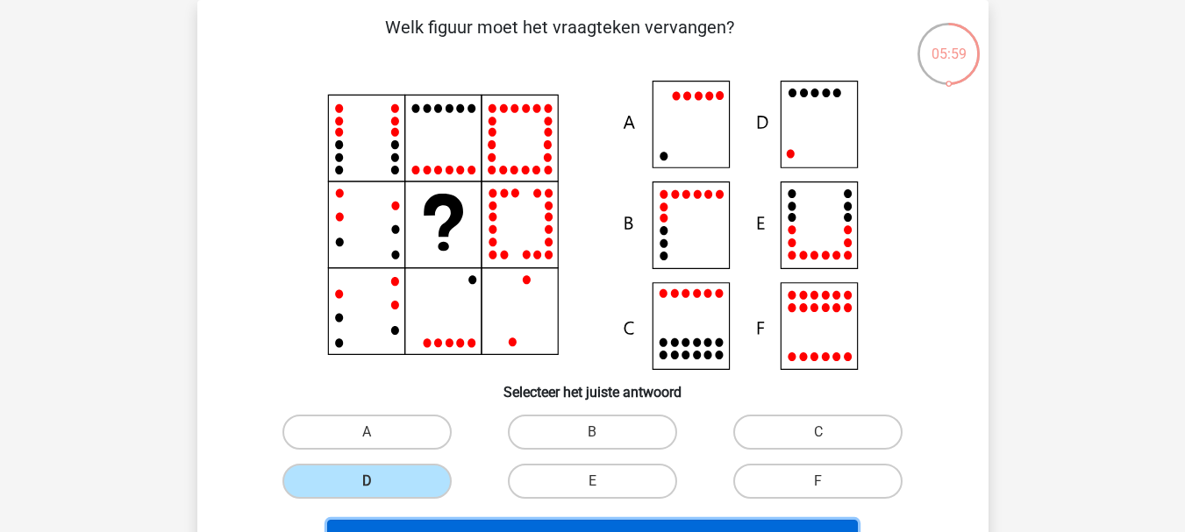
click at [492, 524] on button "Volgende vraag" at bounding box center [592, 538] width 530 height 37
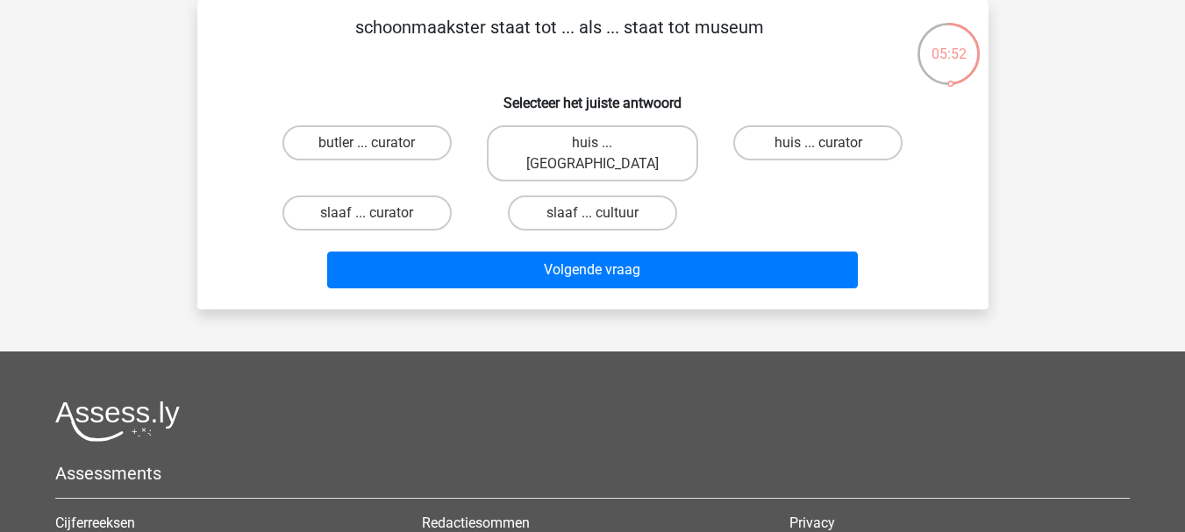
click at [795, 124] on div "huis ... curator" at bounding box center [817, 153] width 225 height 70
click at [792, 134] on label "huis ... curator" at bounding box center [817, 142] width 169 height 35
click at [818, 143] on input "huis ... curator" at bounding box center [823, 148] width 11 height 11
radio input "true"
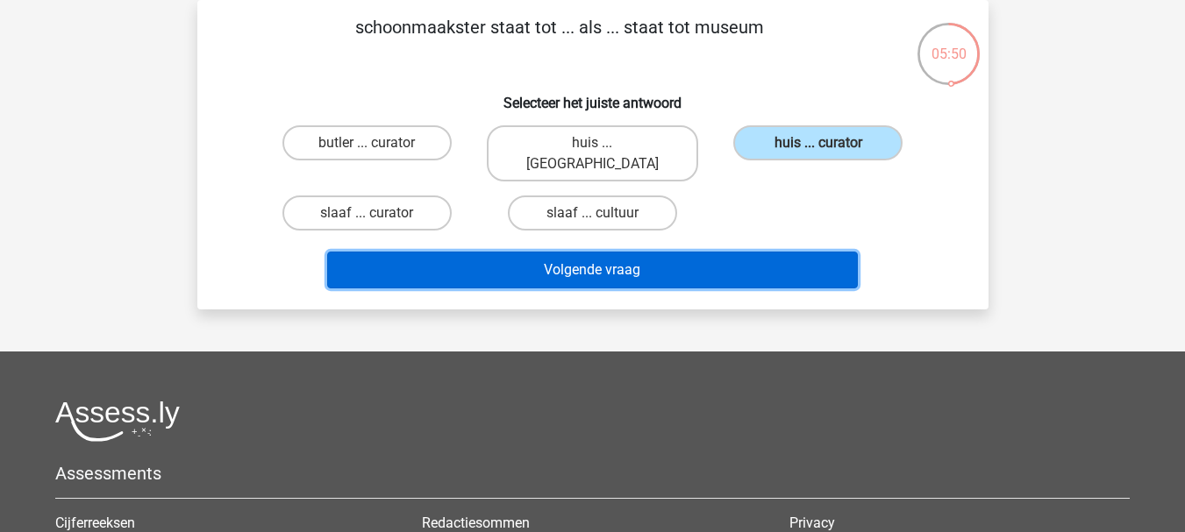
click at [651, 253] on button "Volgende vraag" at bounding box center [592, 270] width 530 height 37
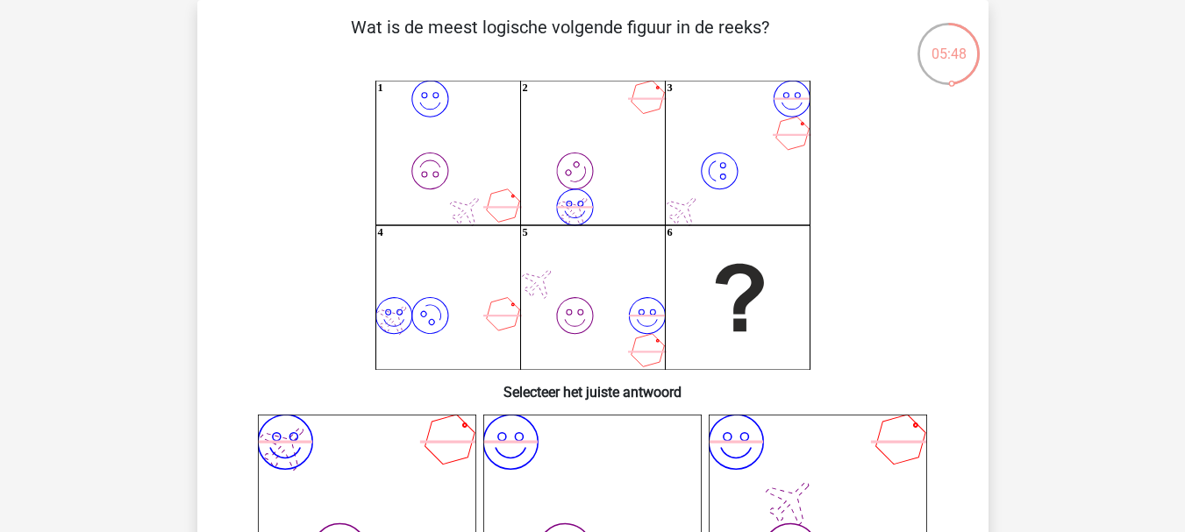
click at [922, 260] on icon "image/svg+xml image/svg+xml 1 image/svg+xml image/svg+xml 2 image/svg+xml image…" at bounding box center [592, 225] width 707 height 289
click at [979, 229] on div "Wat is de meest logische volgende figuur in de reeks? image/svg+xml image/svg+x…" at bounding box center [592, 539] width 777 height 1050
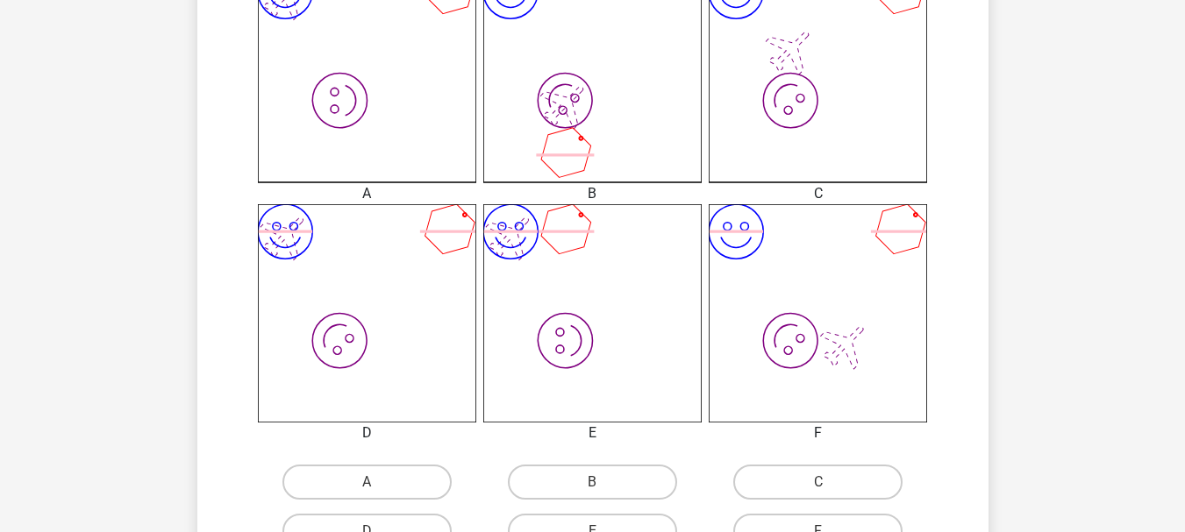
scroll to position [537, 0]
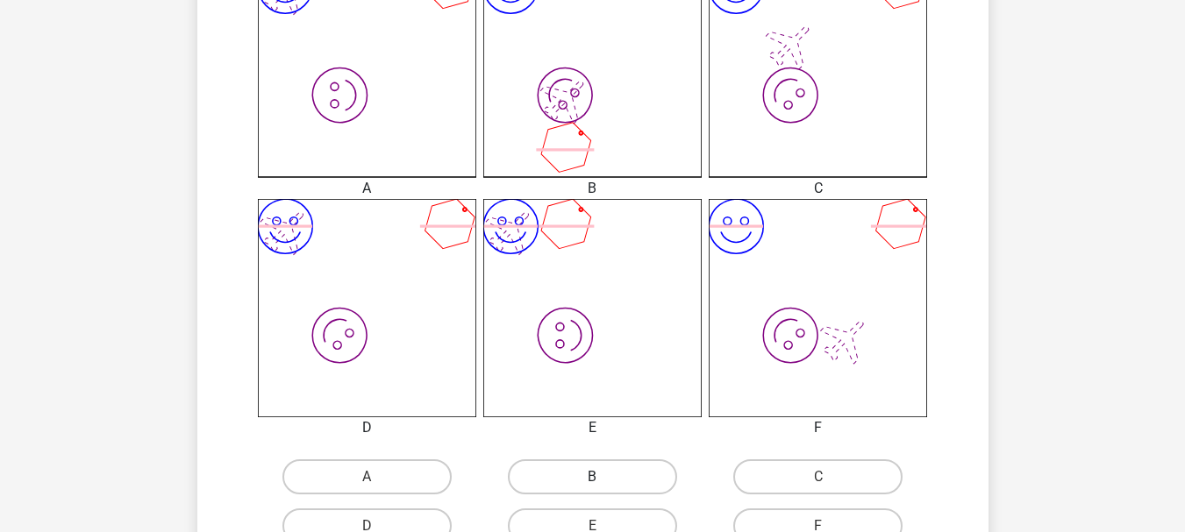
click at [587, 460] on label "B" at bounding box center [592, 476] width 169 height 35
click at [592, 477] on input "B" at bounding box center [597, 482] width 11 height 11
radio input "true"
click at [915, 357] on icon "image/svg+xml image/svg+xml" at bounding box center [817, 308] width 218 height 218
click at [971, 352] on div "Wat is de meest logische volgende figuur in de reeks? image/svg+xml image/svg+x…" at bounding box center [592, 83] width 777 height 1050
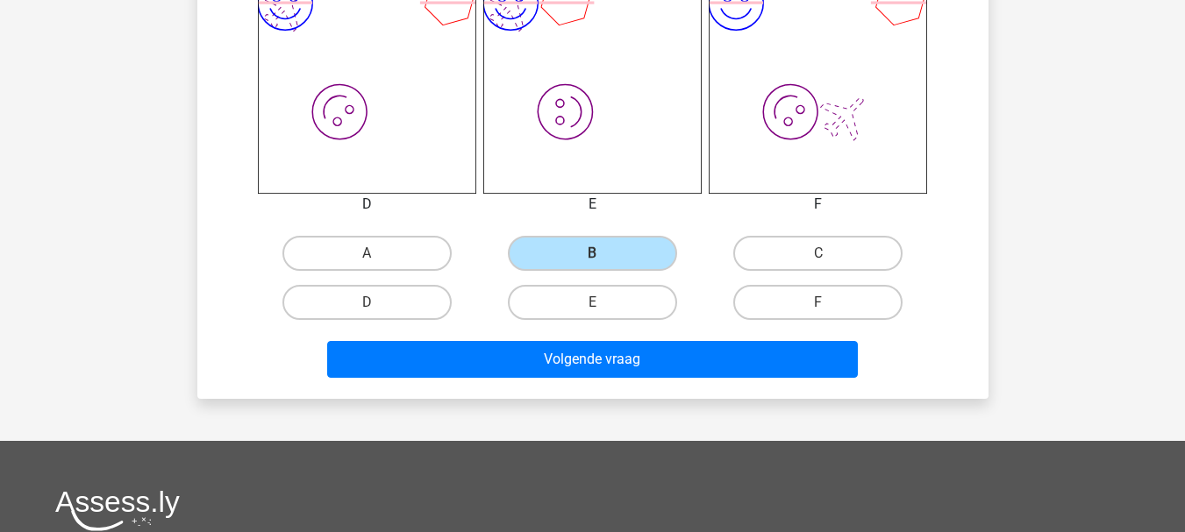
scroll to position [817, 0]
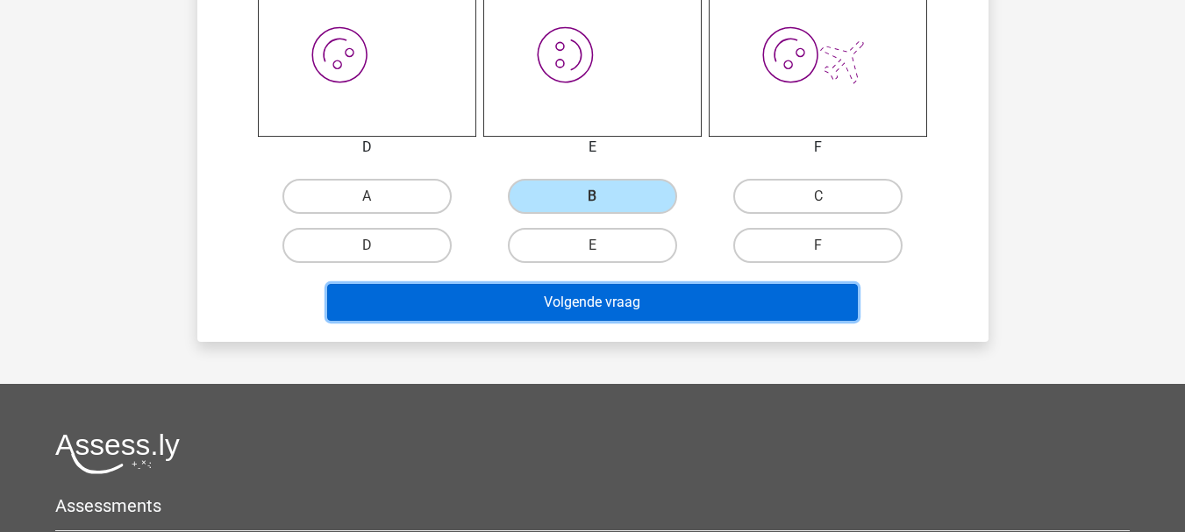
click at [758, 310] on button "Volgende vraag" at bounding box center [592, 302] width 530 height 37
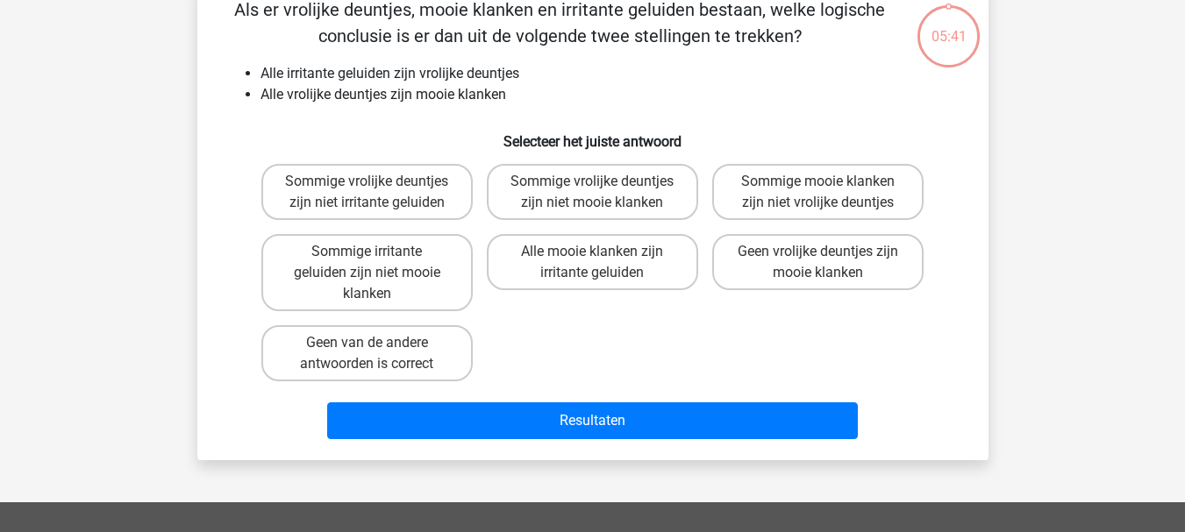
scroll to position [81, 0]
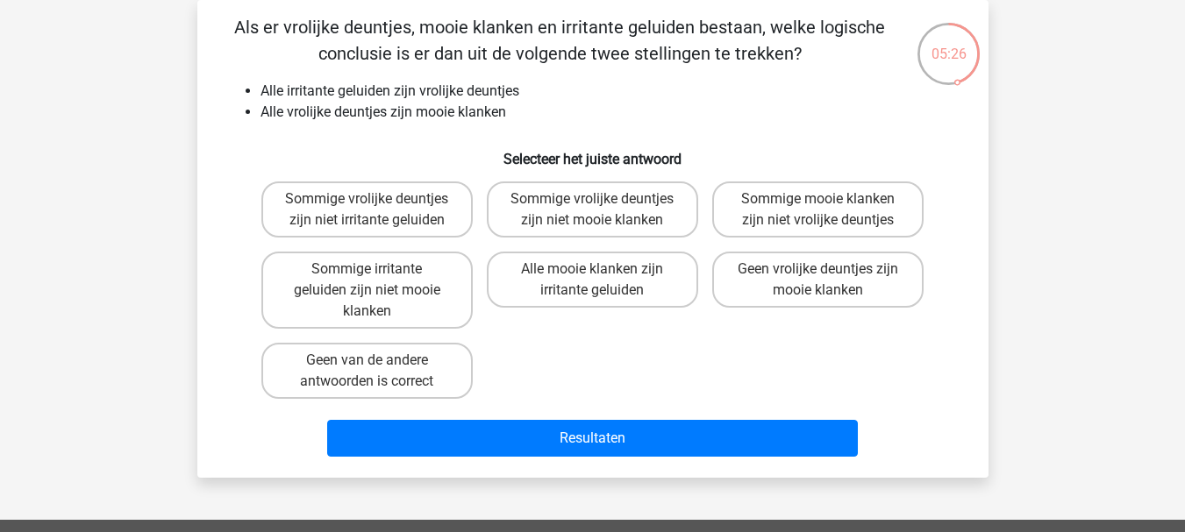
click at [378, 367] on input "Geen van de andere antwoorden is correct" at bounding box center [372, 365] width 11 height 11
radio input "true"
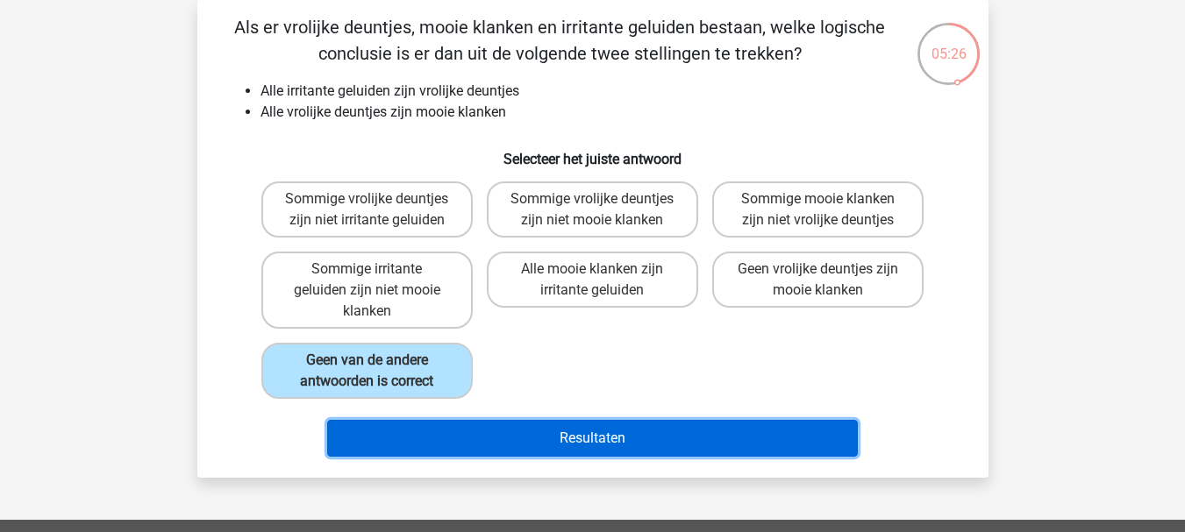
click at [530, 425] on button "Resultaten" at bounding box center [592, 438] width 530 height 37
